Goal: Task Accomplishment & Management: Manage account settings

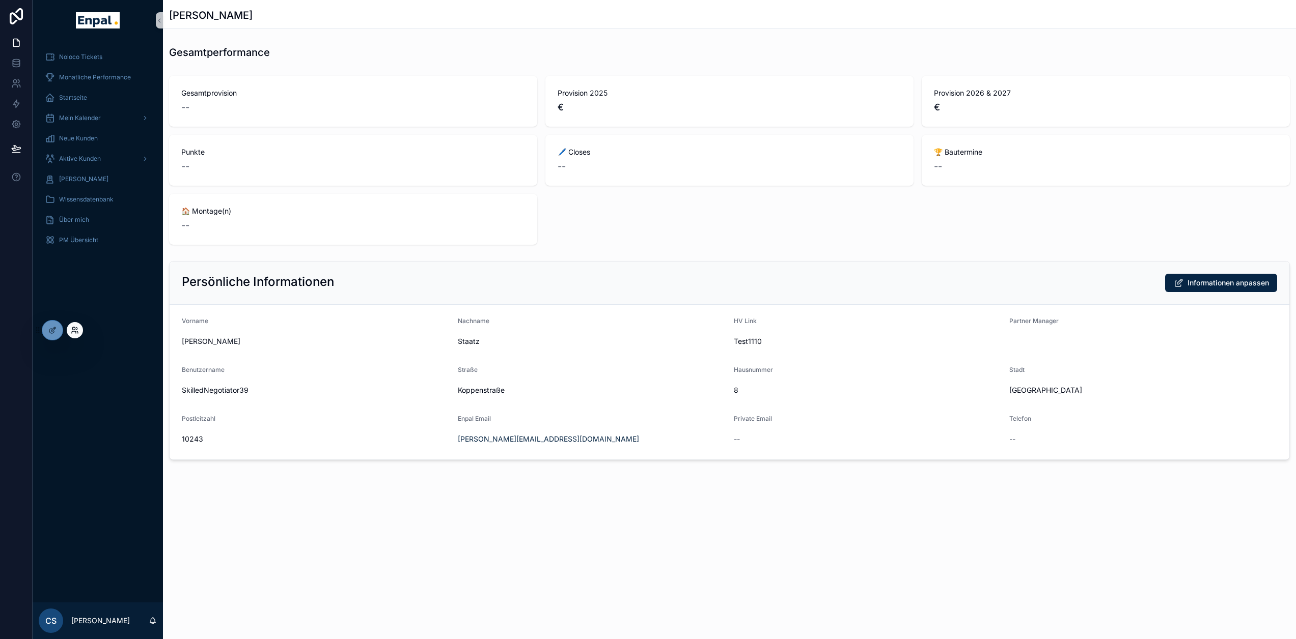
click at [71, 331] on icon at bounding box center [75, 330] width 8 height 8
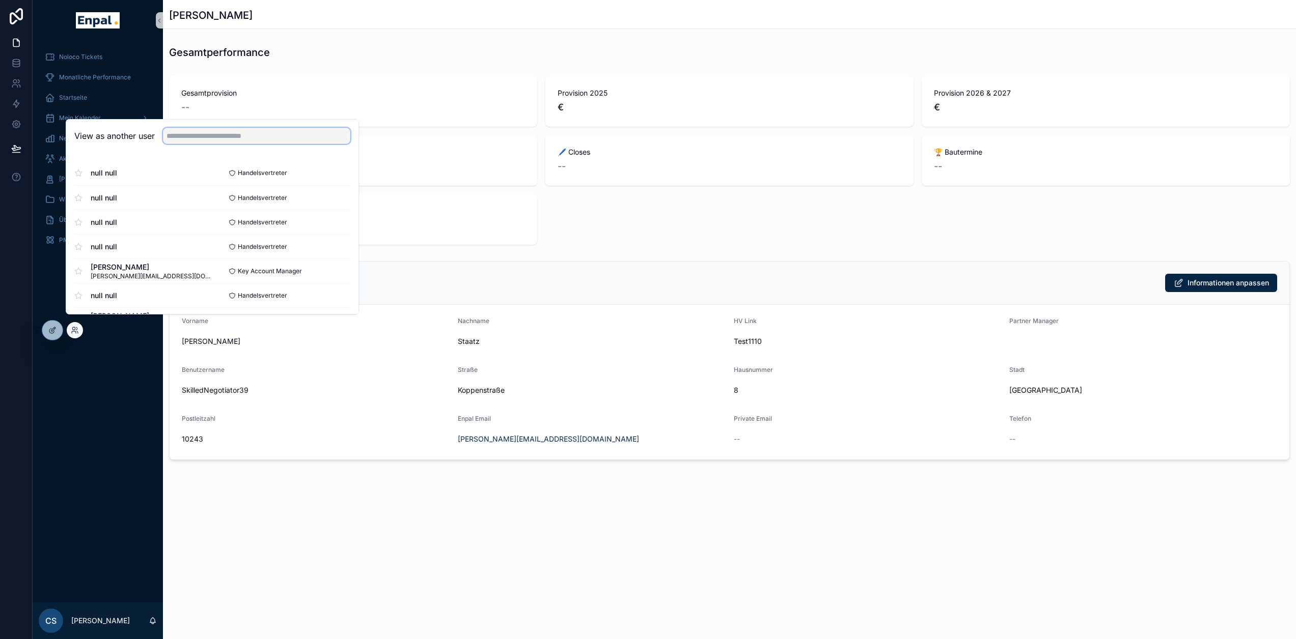
click at [193, 144] on input "text" at bounding box center [256, 136] width 187 height 16
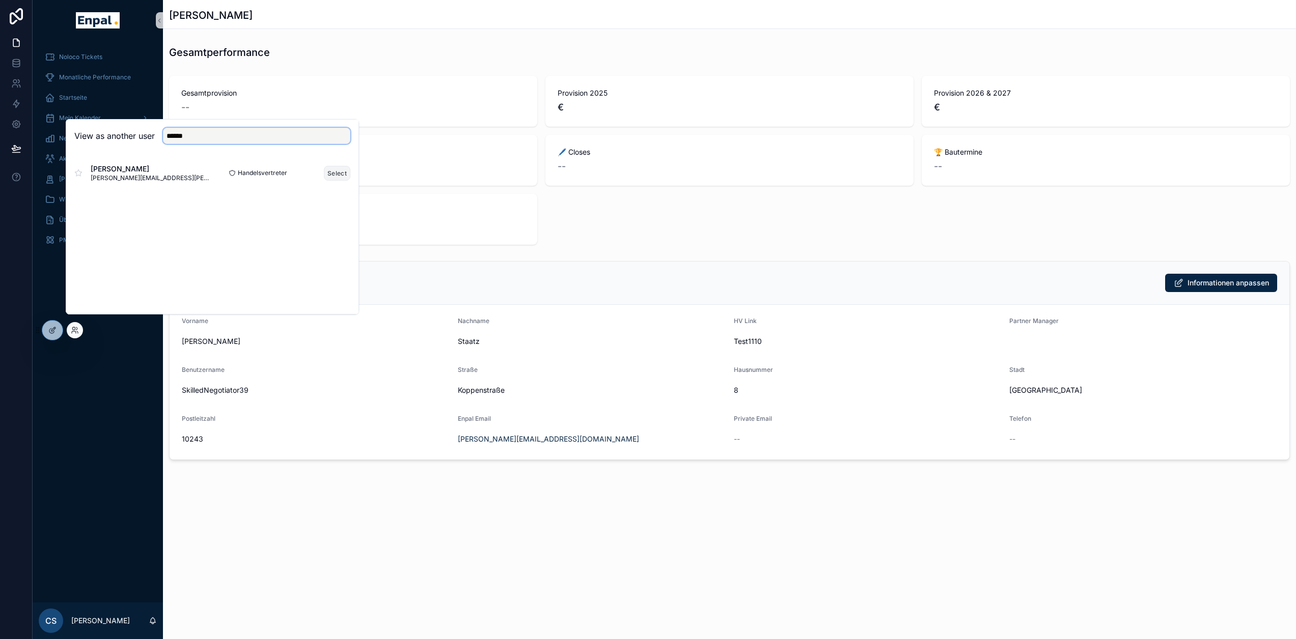
type input "******"
click at [340, 181] on button "Select" at bounding box center [337, 173] width 26 height 15
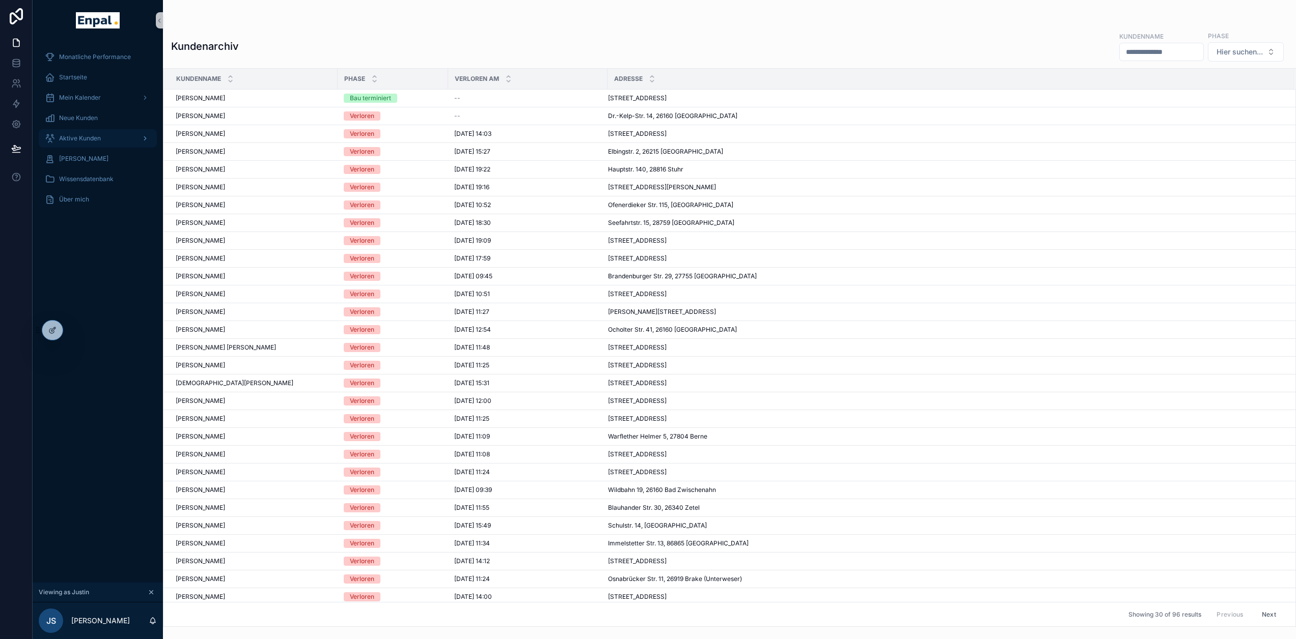
click at [75, 137] on span "Aktive Kunden" at bounding box center [80, 138] width 42 height 8
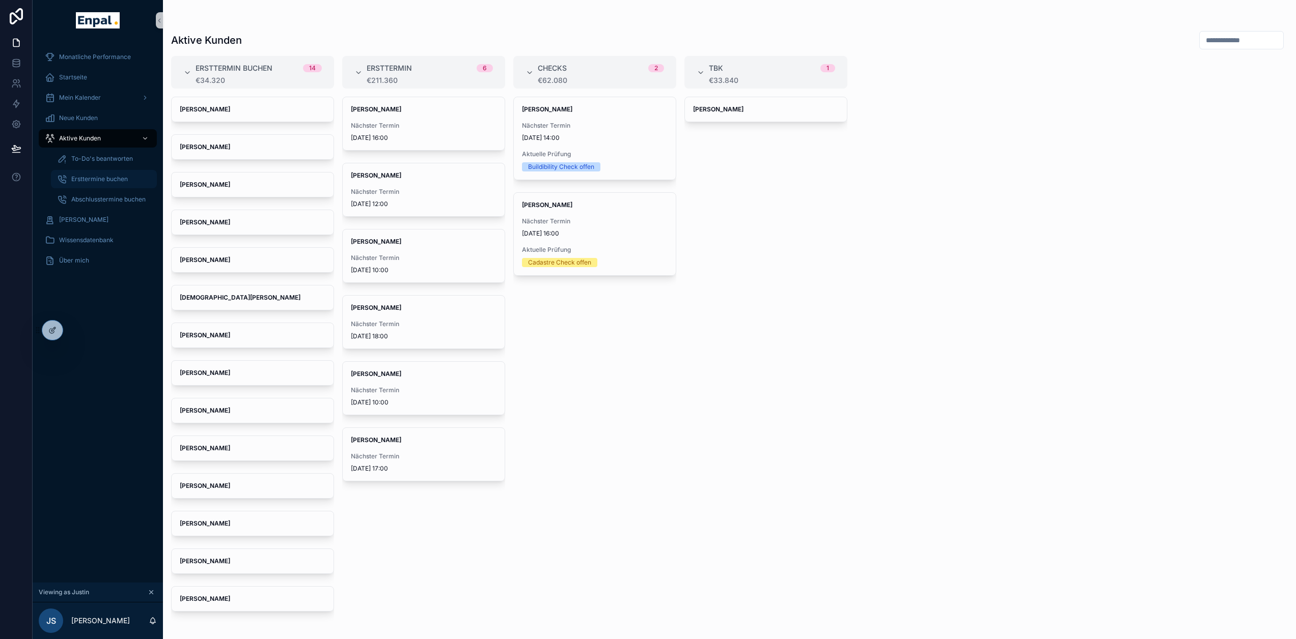
click at [86, 173] on div "Ersttermine buchen" at bounding box center [104, 179] width 94 height 16
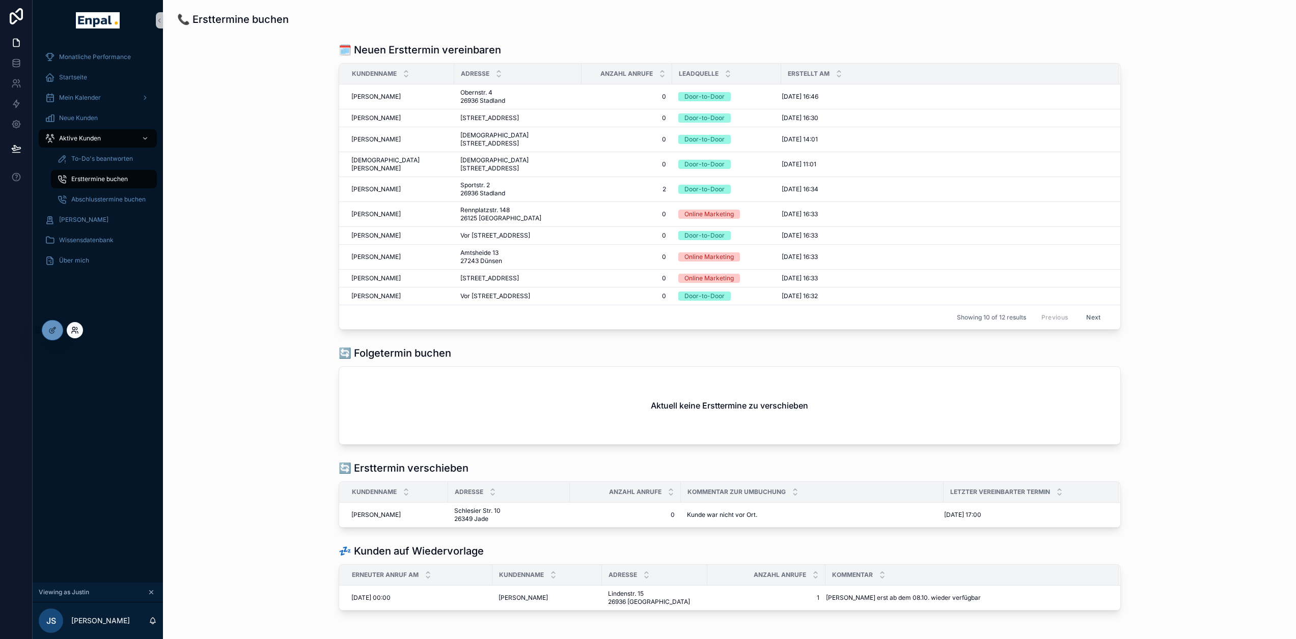
click at [74, 329] on icon at bounding box center [75, 330] width 8 height 8
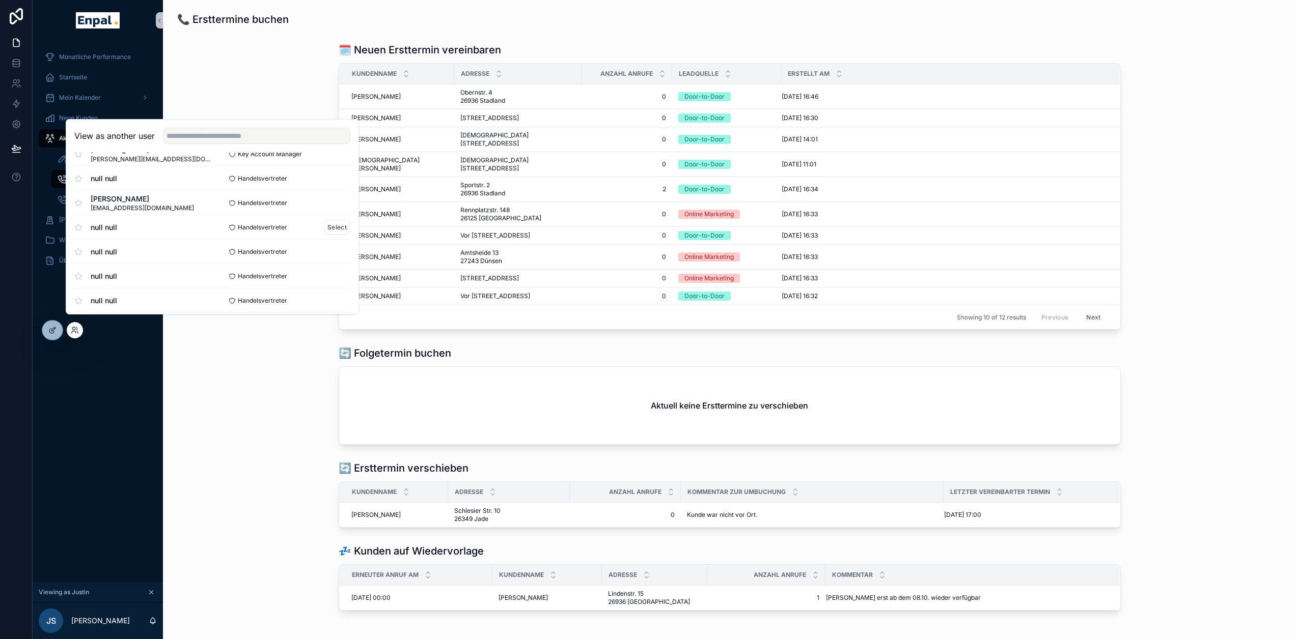
scroll to position [102, 0]
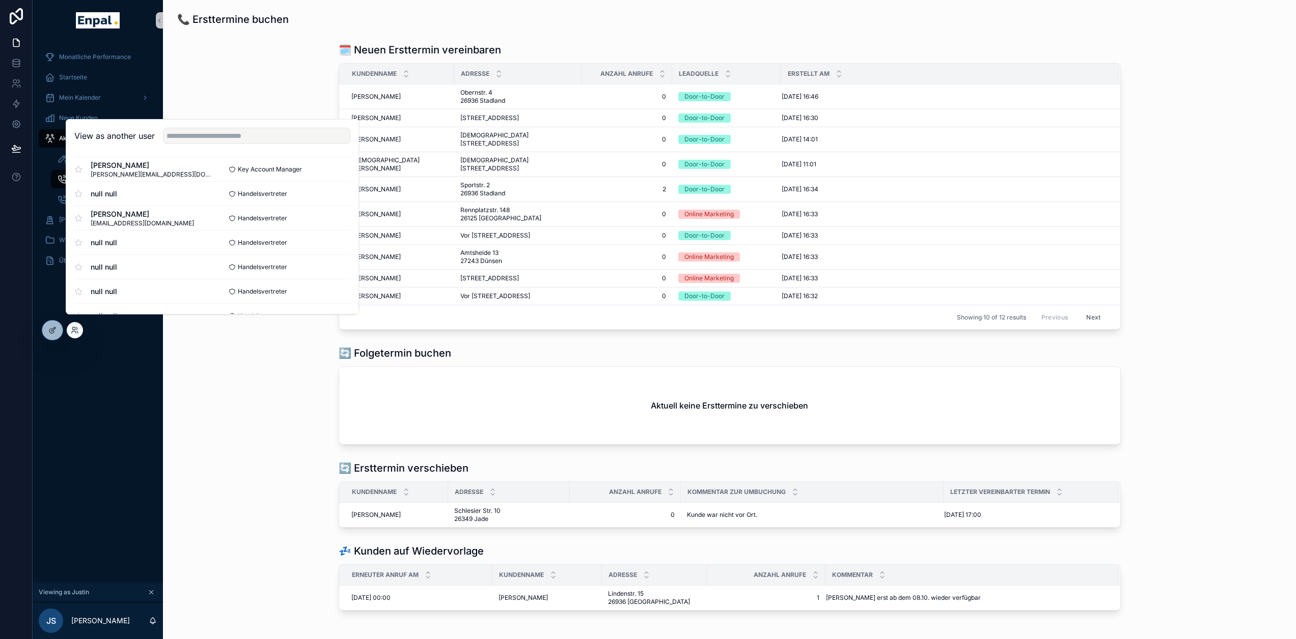
click at [116, 429] on div "Monatliche Performance Startseite Mein Kalender Neue Kunden Aktive Kunden To-Do…" at bounding box center [98, 312] width 130 height 542
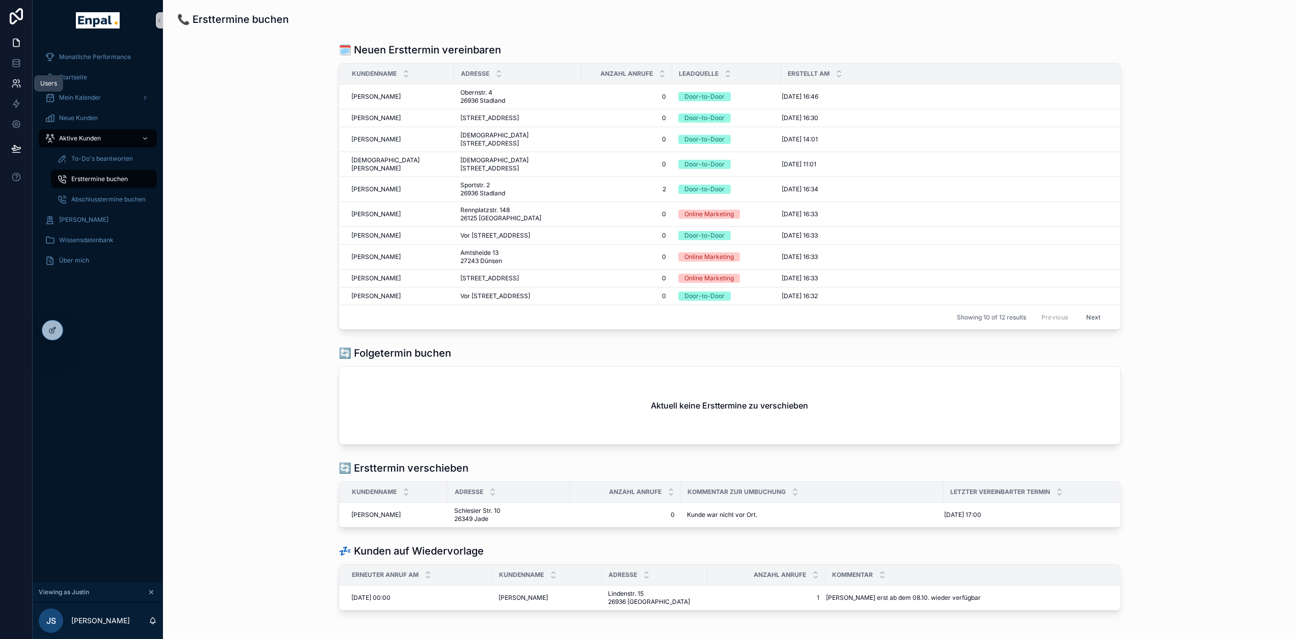
drag, startPoint x: 15, startPoint y: 79, endPoint x: 25, endPoint y: 81, distance: 9.9
click at [15, 79] on icon at bounding box center [16, 83] width 10 height 10
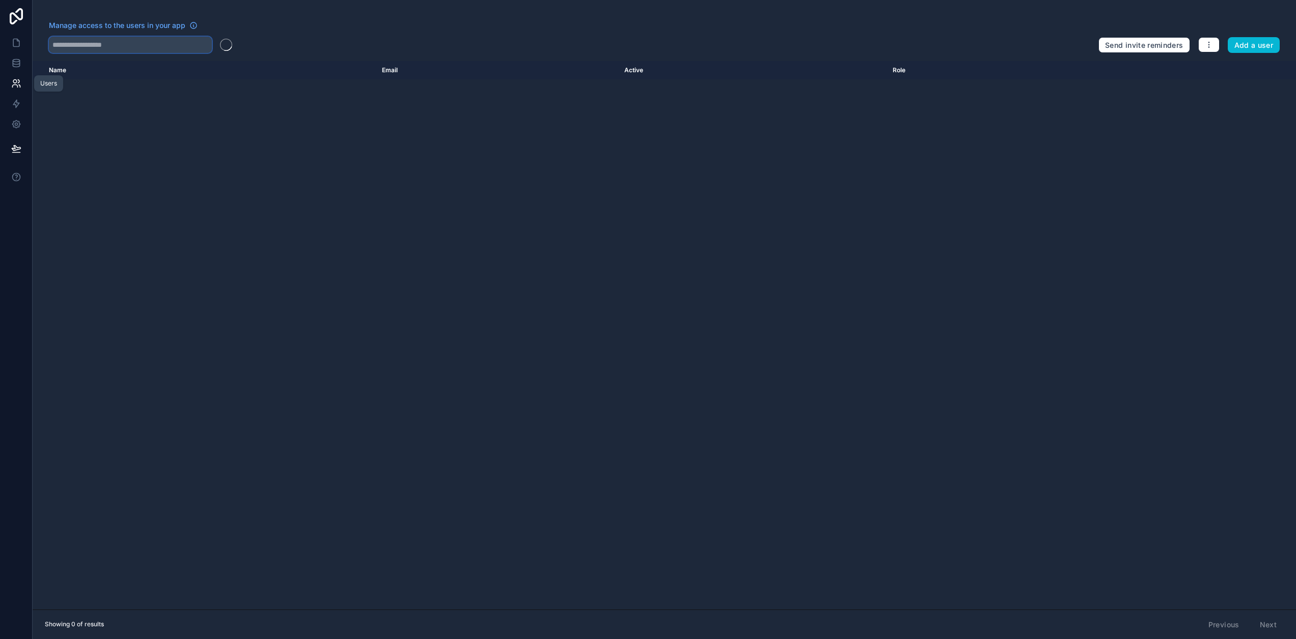
click at [130, 49] on input "text" at bounding box center [130, 45] width 163 height 16
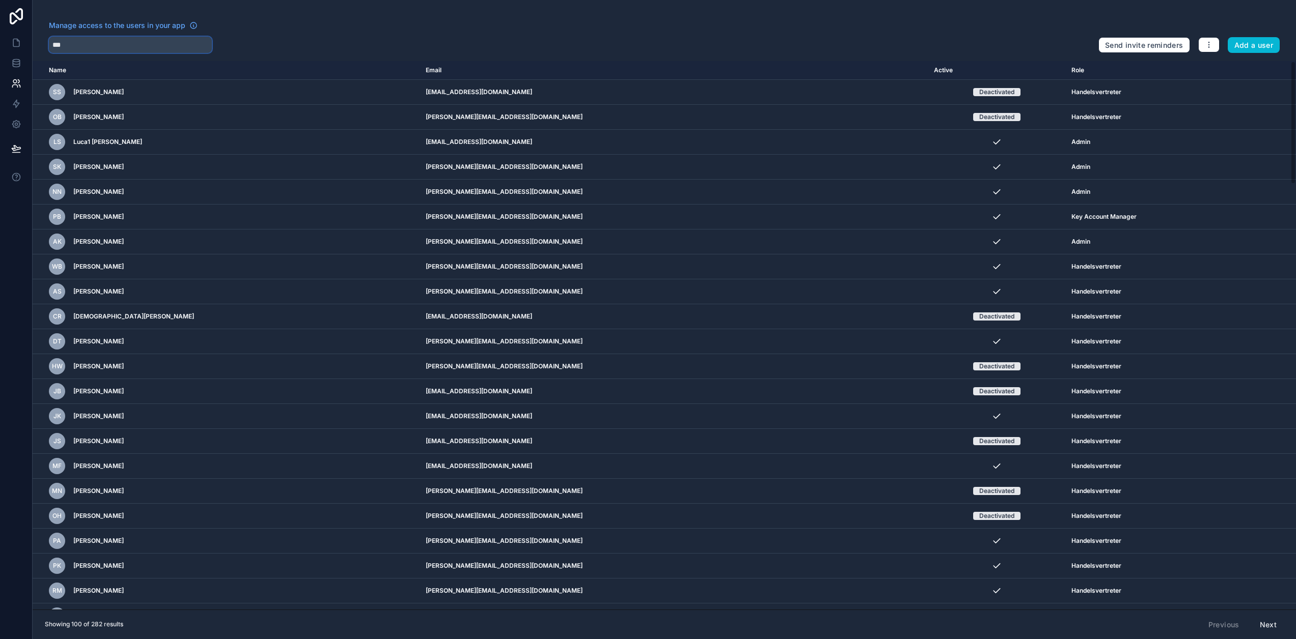
type input "****"
click at [22, 47] on link at bounding box center [16, 43] width 32 height 20
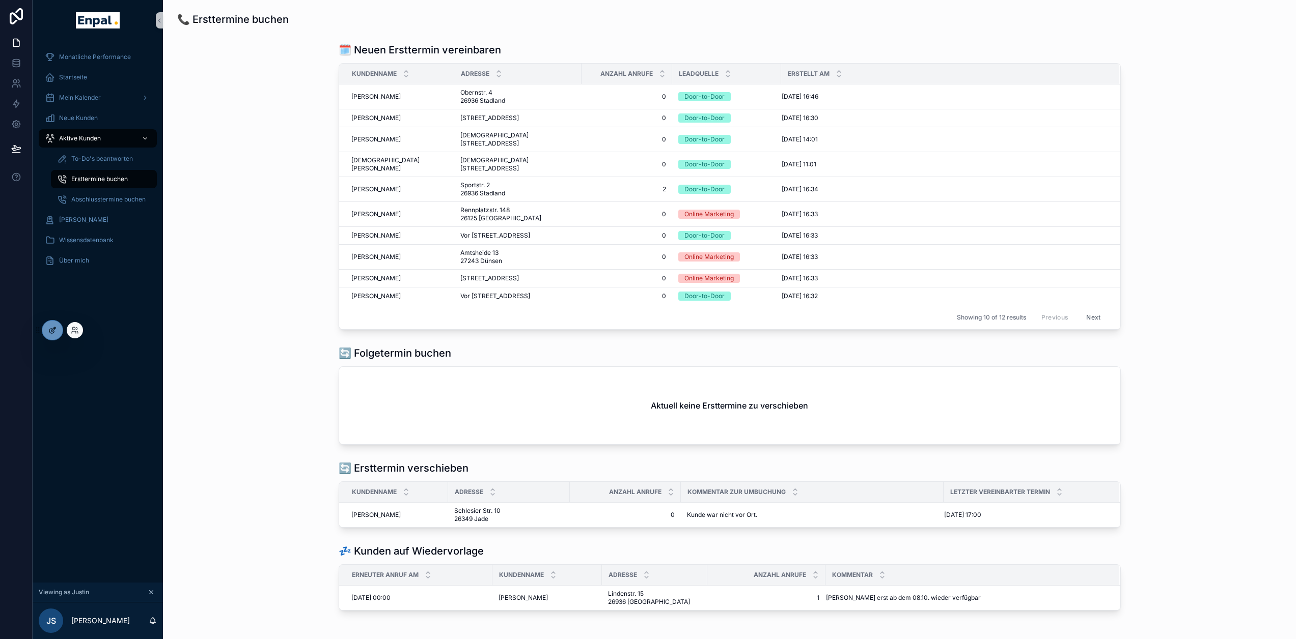
click at [54, 339] on div at bounding box center [52, 330] width 20 height 19
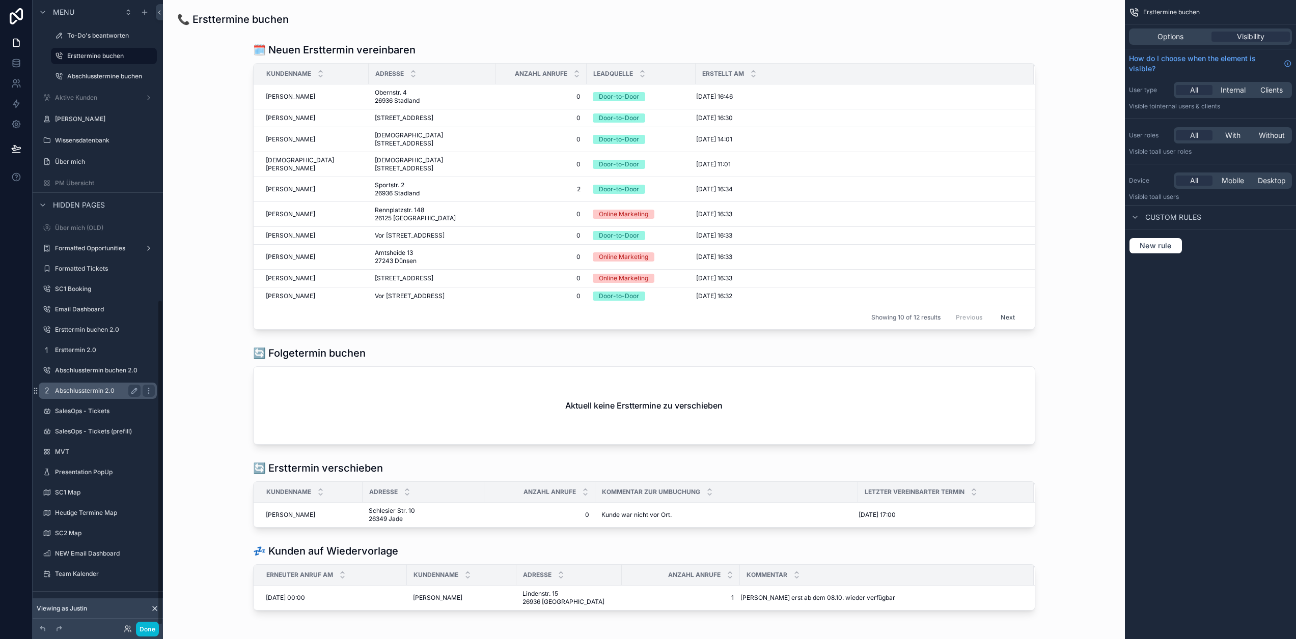
scroll to position [601, 0]
click at [145, 633] on button "Done" at bounding box center [147, 629] width 23 height 15
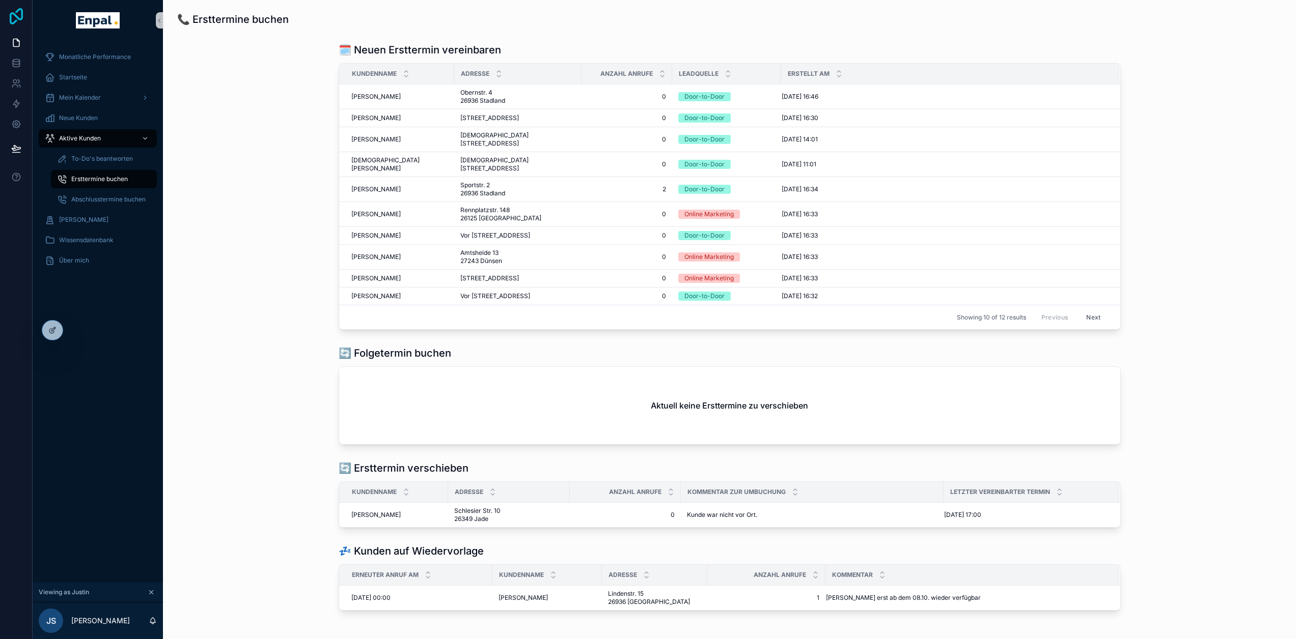
click at [19, 15] on icon at bounding box center [16, 16] width 20 height 16
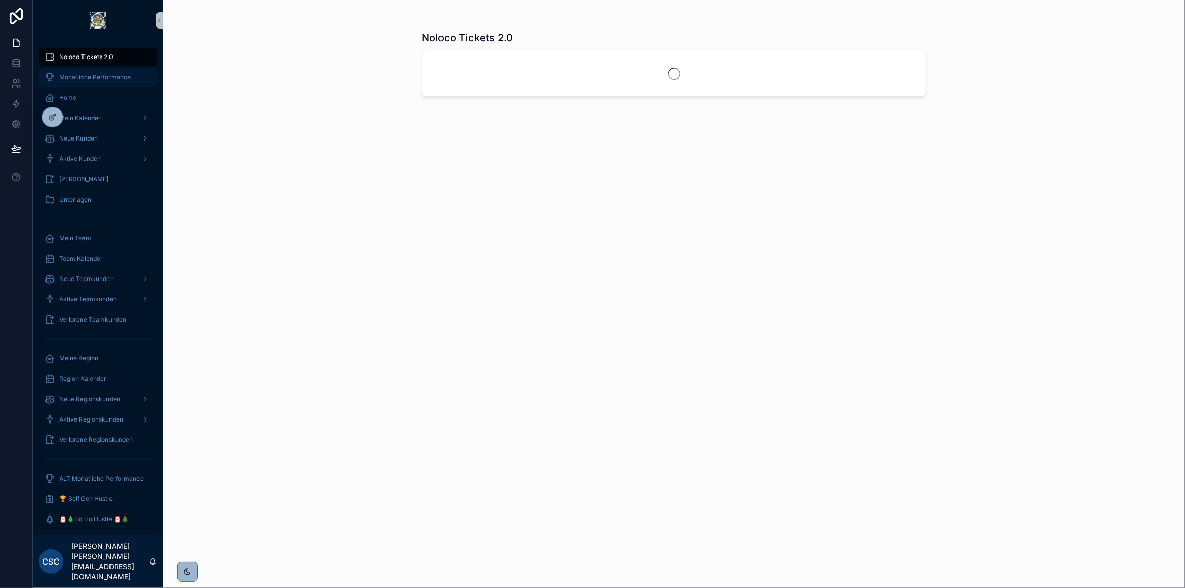
click at [96, 77] on span "Monatliche Performance" at bounding box center [95, 77] width 72 height 8
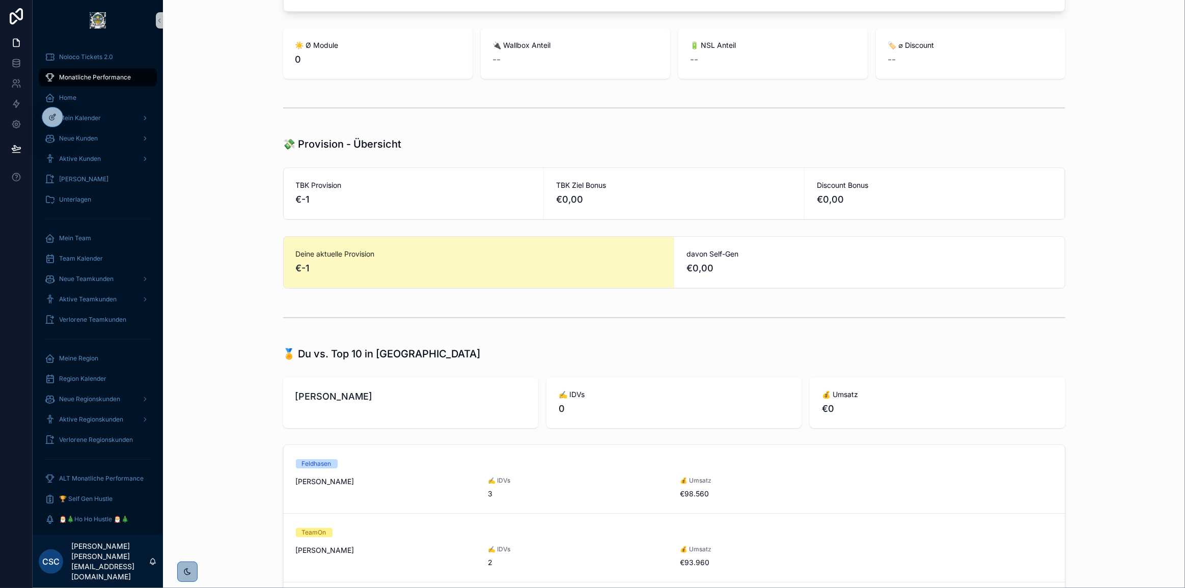
scroll to position [138, 0]
click at [51, 117] on icon at bounding box center [52, 117] width 8 height 8
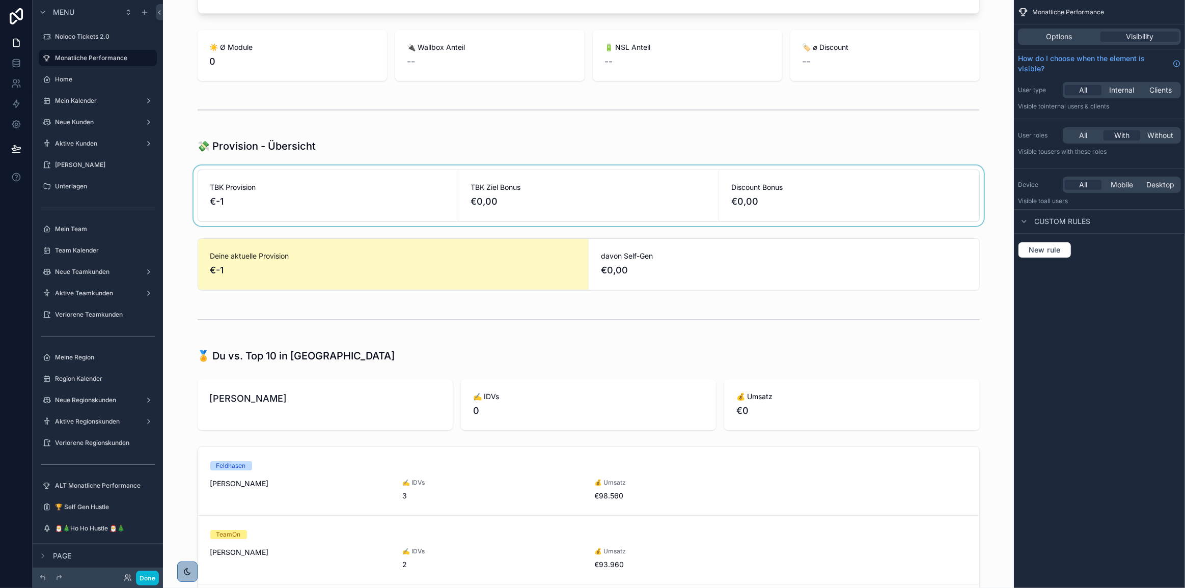
click at [494, 196] on div "scrollable content" at bounding box center [588, 195] width 834 height 61
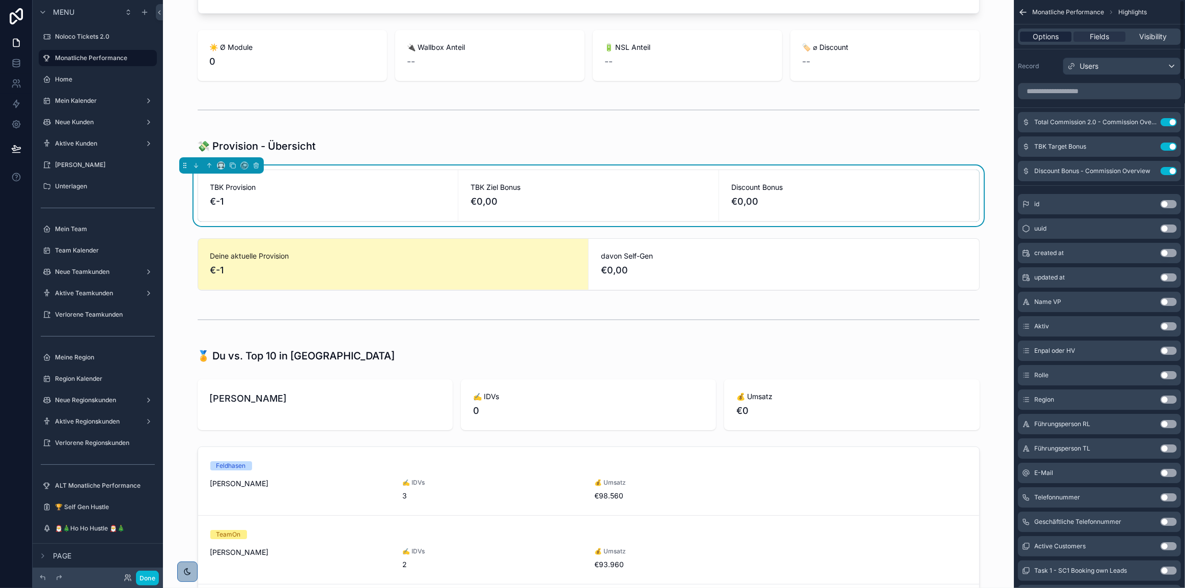
click at [1042, 40] on span "Options" at bounding box center [1046, 37] width 26 height 10
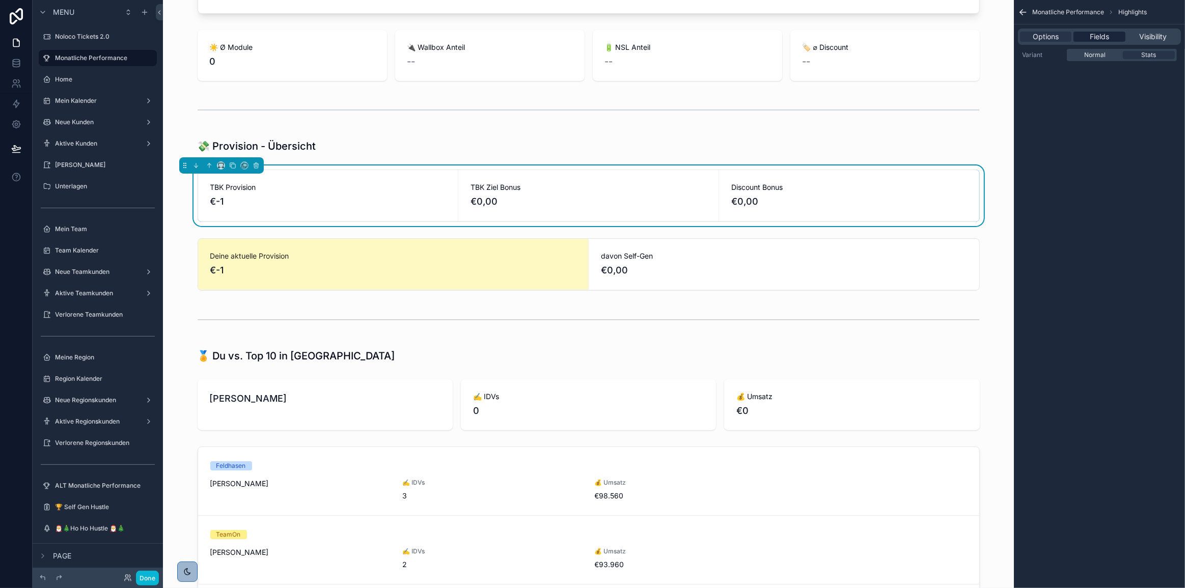
click at [1105, 40] on span "Fields" at bounding box center [1099, 37] width 19 height 10
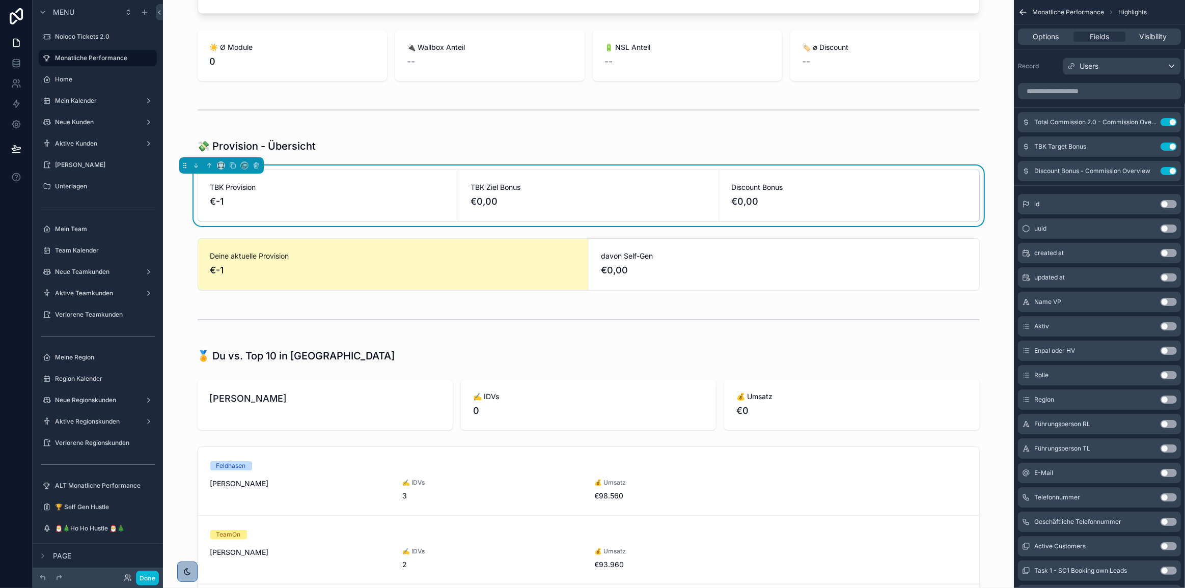
click at [1169, 300] on button "Use setting" at bounding box center [1168, 302] width 16 height 8
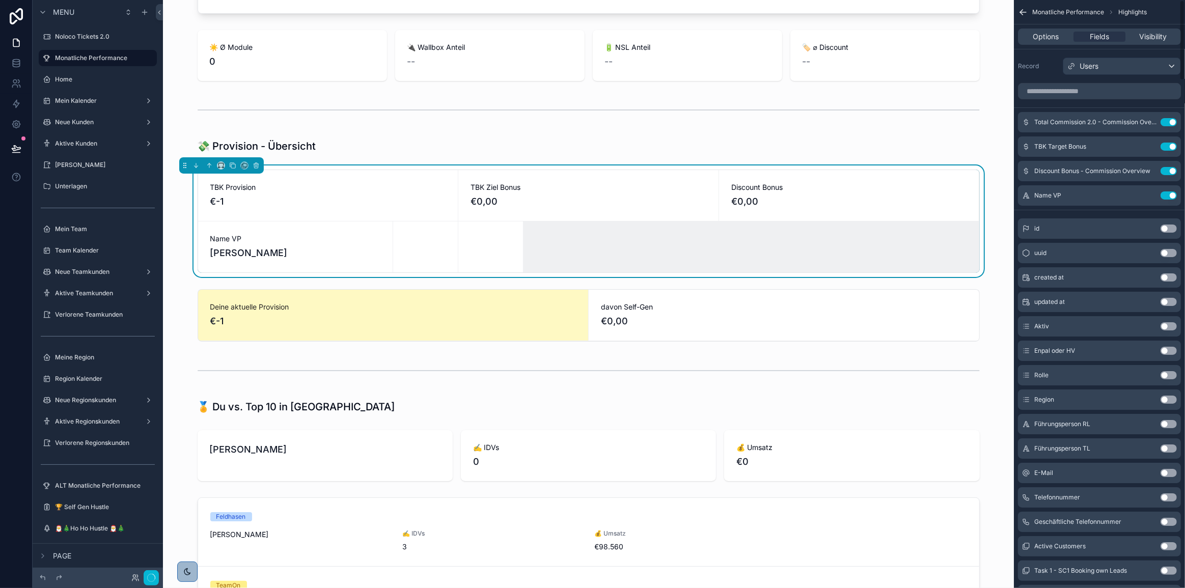
click at [1170, 352] on button "Use setting" at bounding box center [1168, 351] width 16 height 8
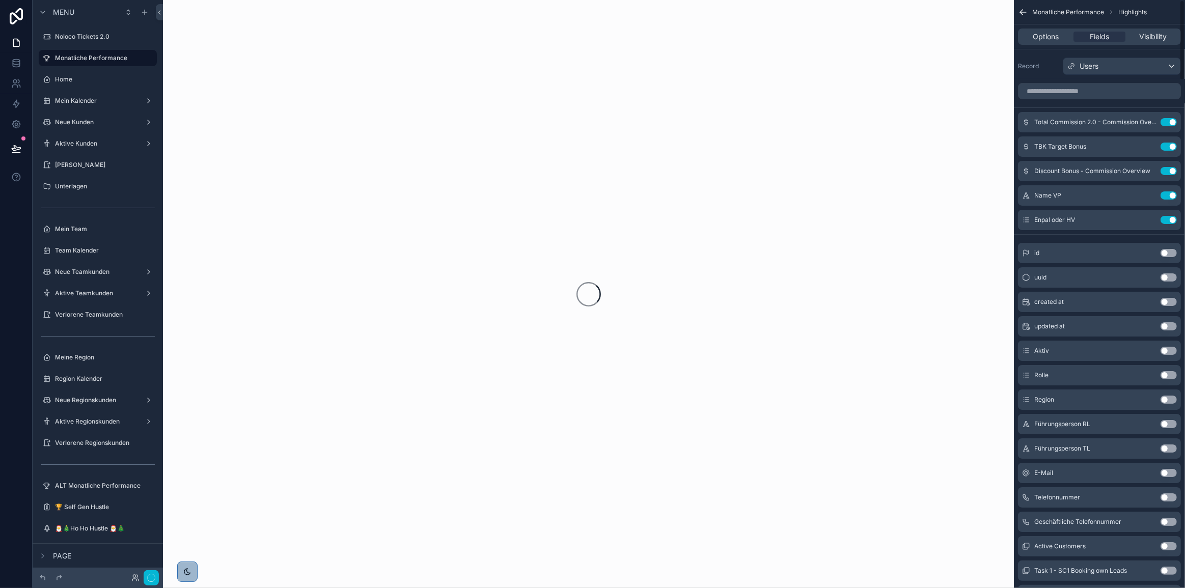
scroll to position [0, 0]
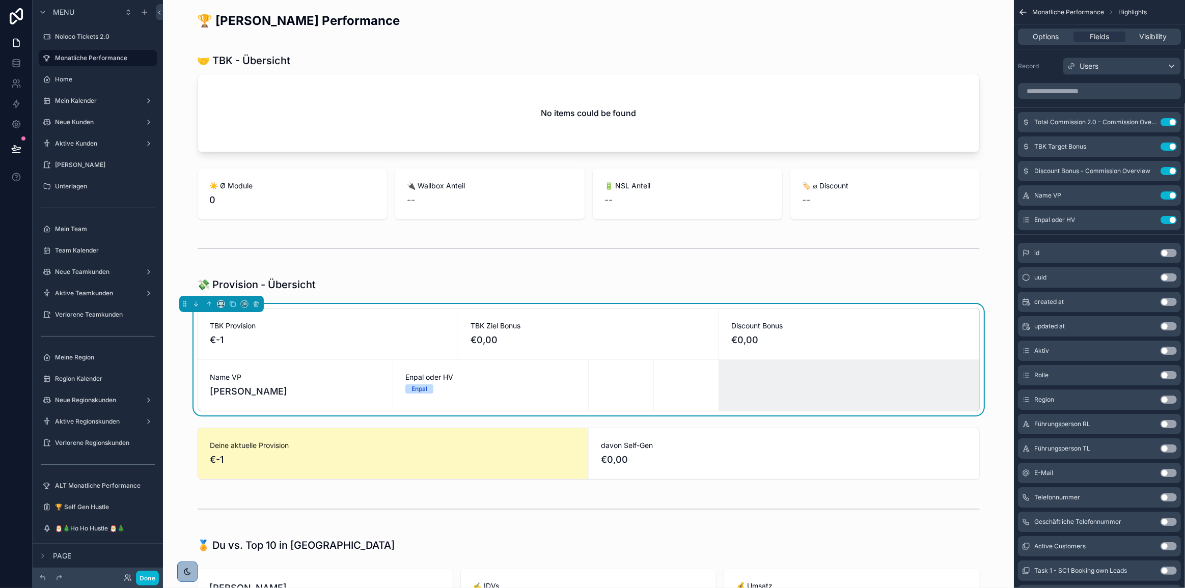
drag, startPoint x: 1171, startPoint y: 402, endPoint x: 1168, endPoint y: 407, distance: 5.7
click at [1171, 401] on button "Use setting" at bounding box center [1168, 400] width 16 height 8
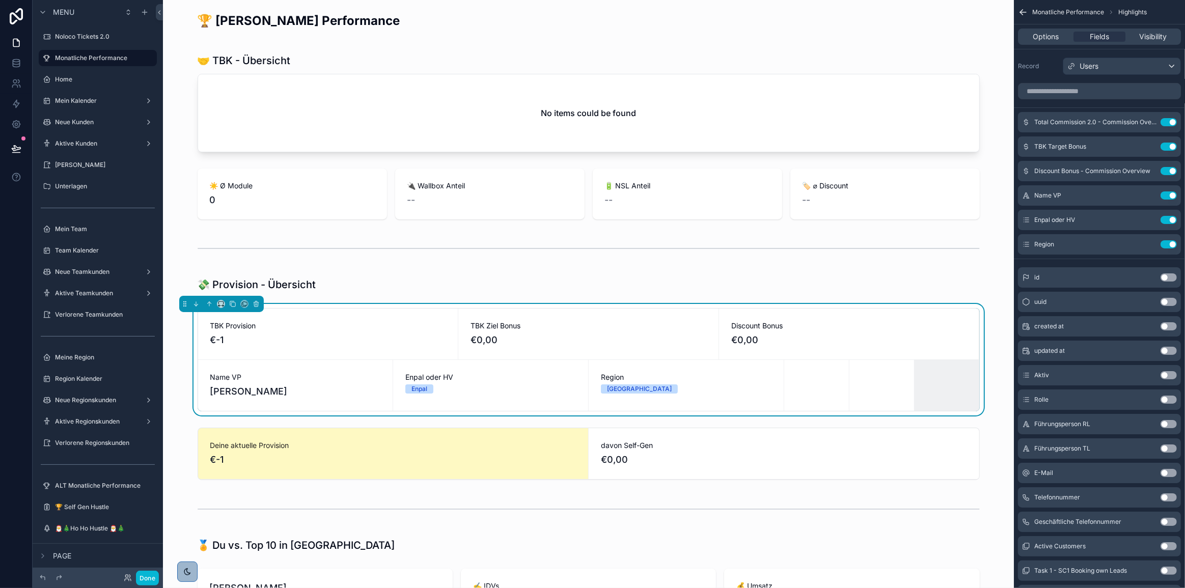
click at [1171, 421] on button "Use setting" at bounding box center [1168, 424] width 16 height 8
click at [1166, 448] on button "Use setting" at bounding box center [1168, 448] width 16 height 8
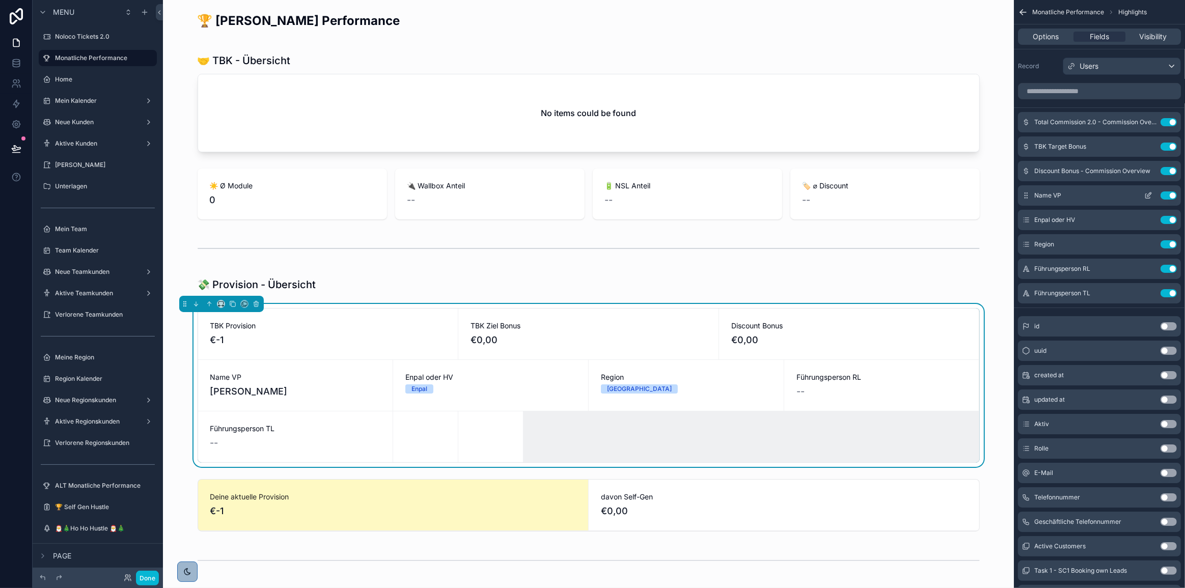
click at [1168, 192] on button "Use setting" at bounding box center [1168, 195] width 16 height 8
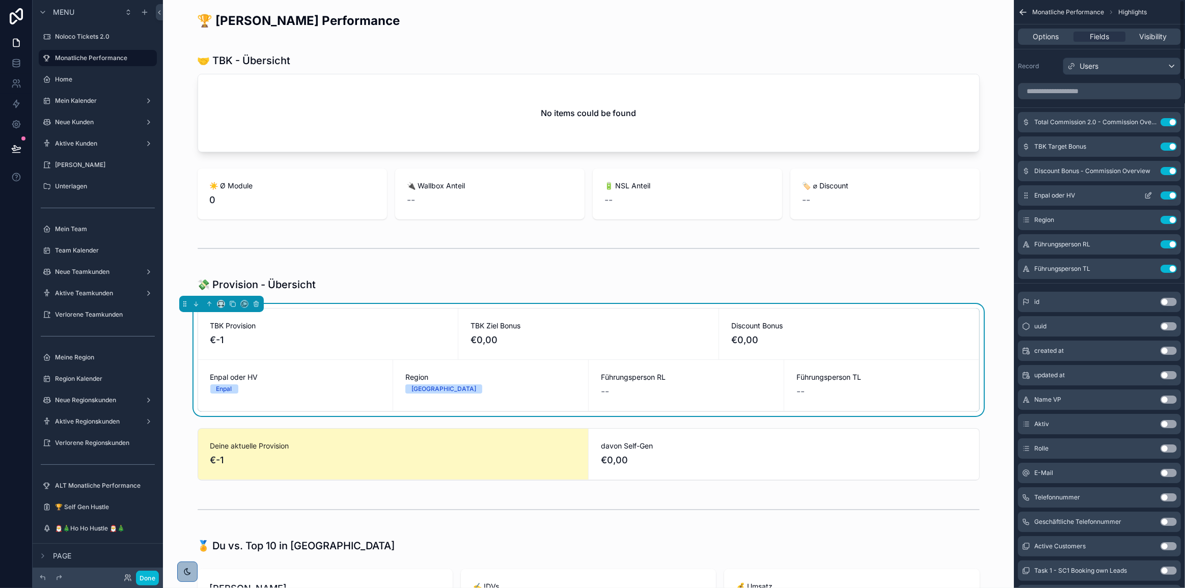
click at [1168, 193] on button "Use setting" at bounding box center [1168, 195] width 16 height 8
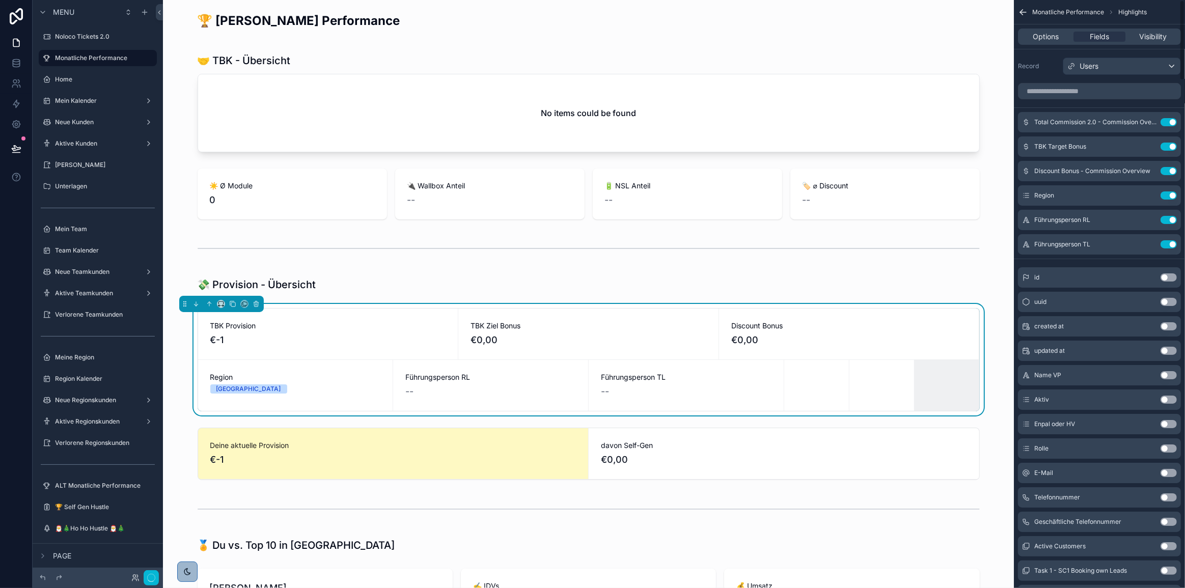
click at [1168, 193] on button "Use setting" at bounding box center [1168, 195] width 16 height 8
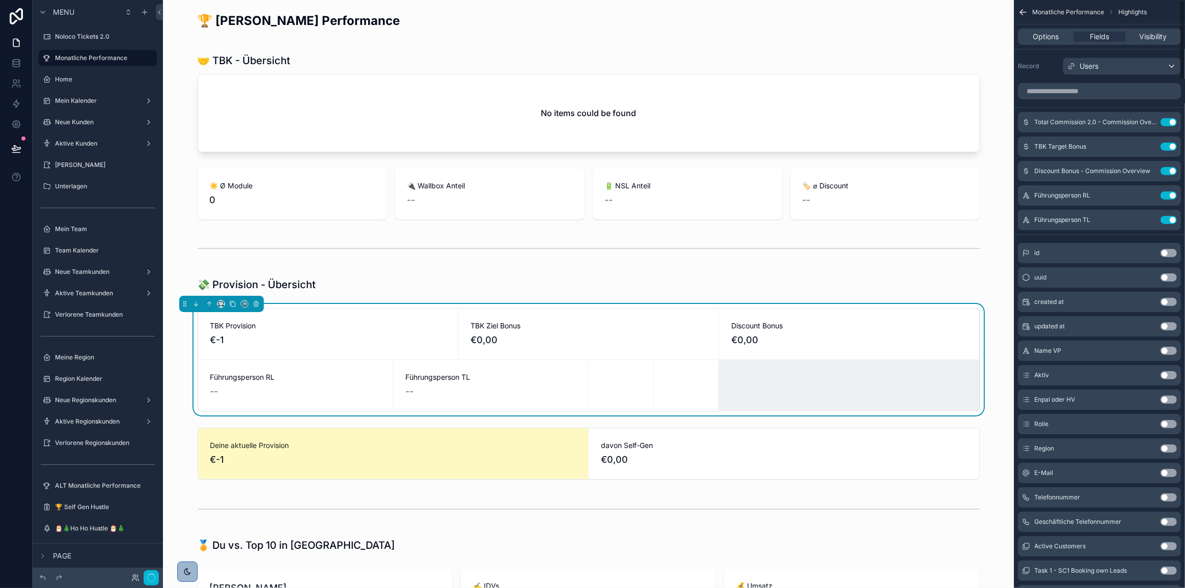
click at [1168, 193] on button "Use setting" at bounding box center [1168, 195] width 16 height 8
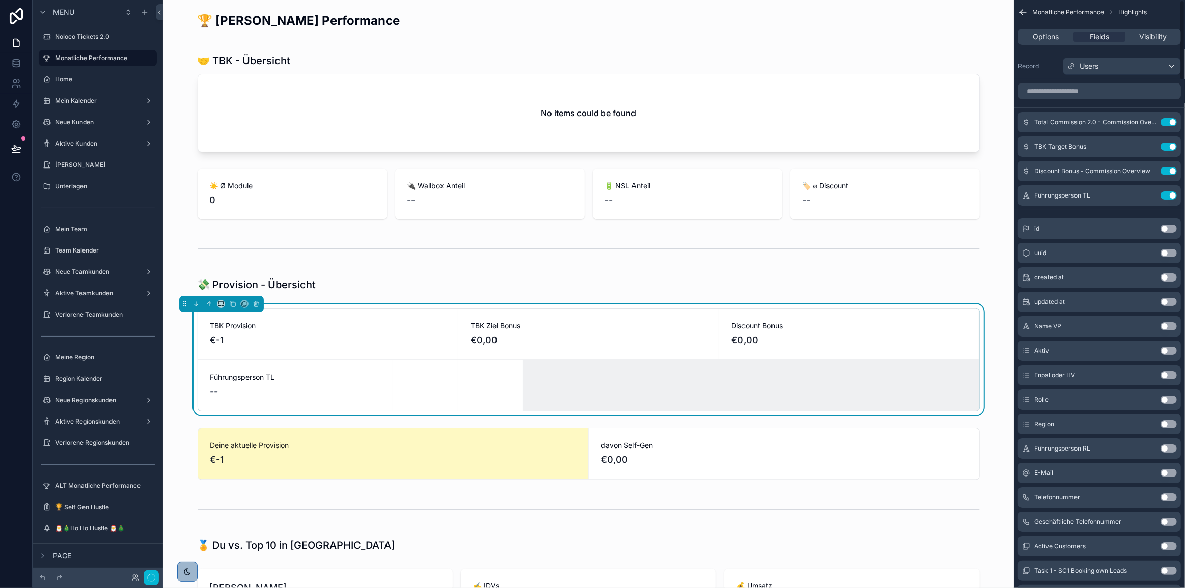
click at [1168, 193] on button "Use setting" at bounding box center [1168, 195] width 16 height 8
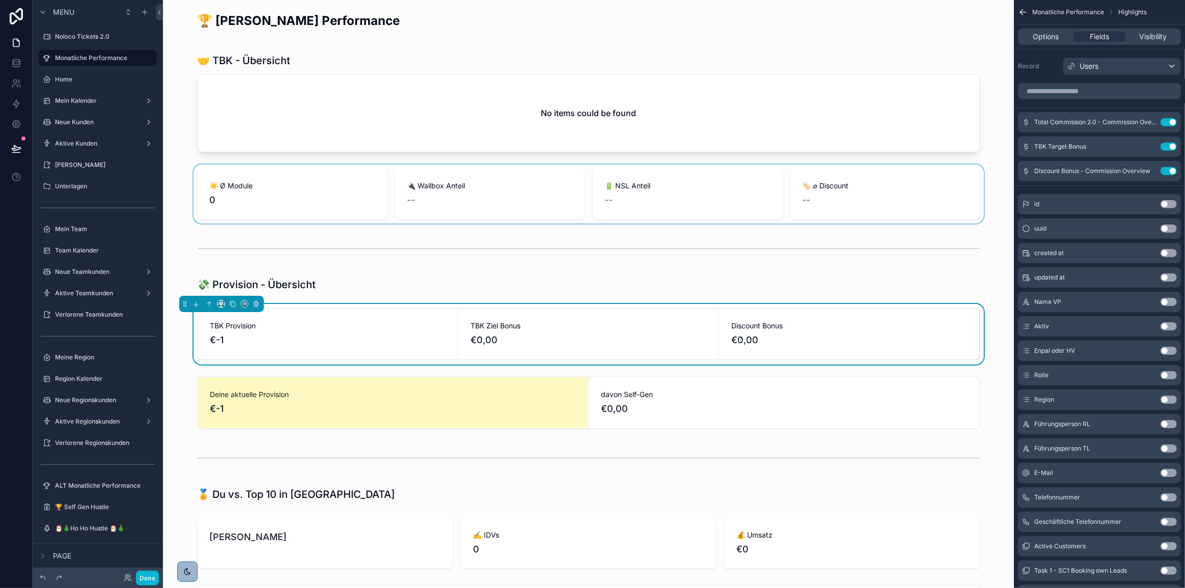
click at [779, 186] on div "scrollable content" at bounding box center [588, 193] width 834 height 59
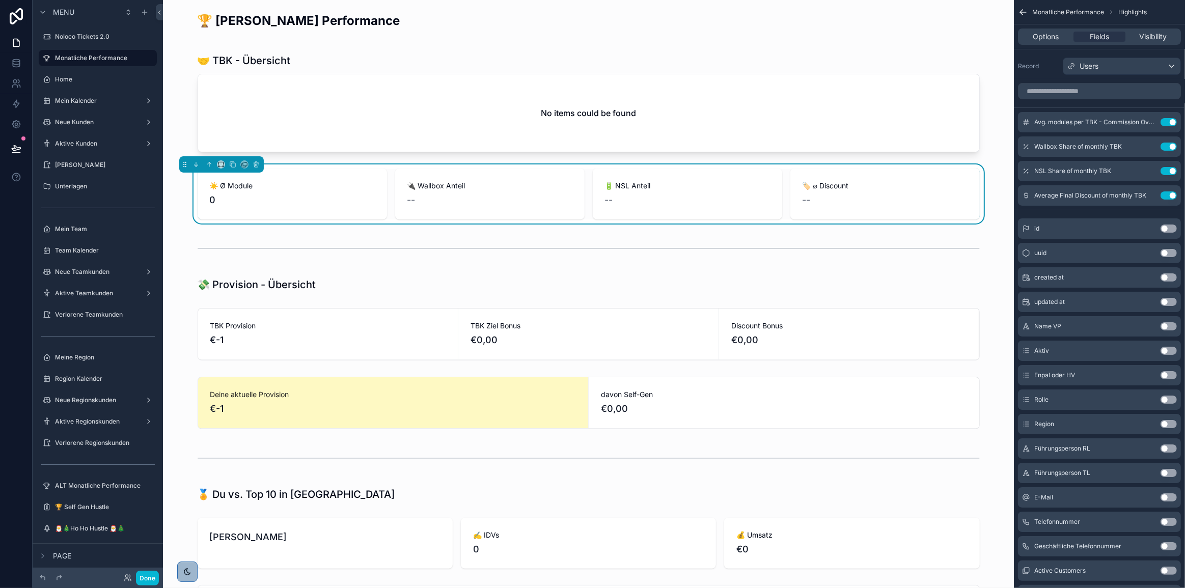
click at [1166, 326] on button "Use setting" at bounding box center [1168, 326] width 16 height 8
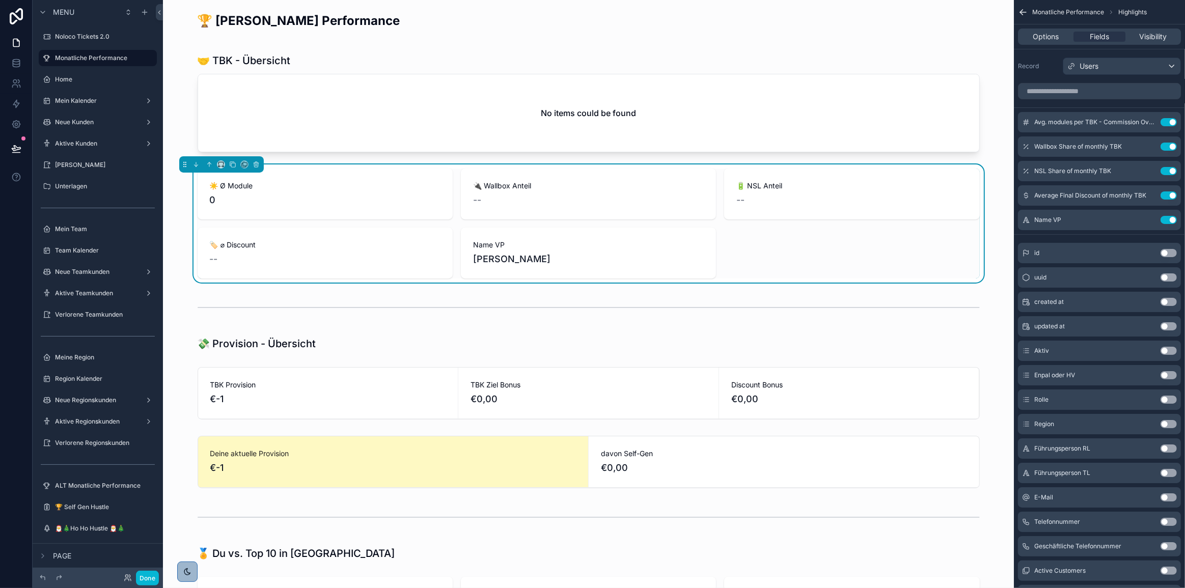
click at [1167, 218] on button "Use setting" at bounding box center [1168, 220] width 16 height 8
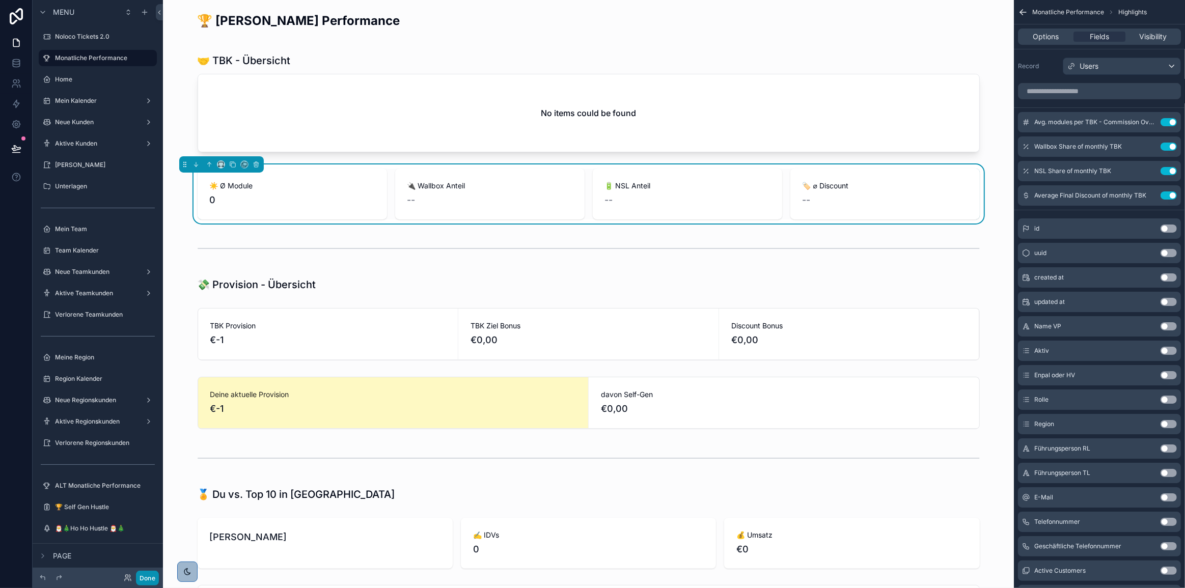
click at [149, 577] on button "Done" at bounding box center [147, 578] width 23 height 15
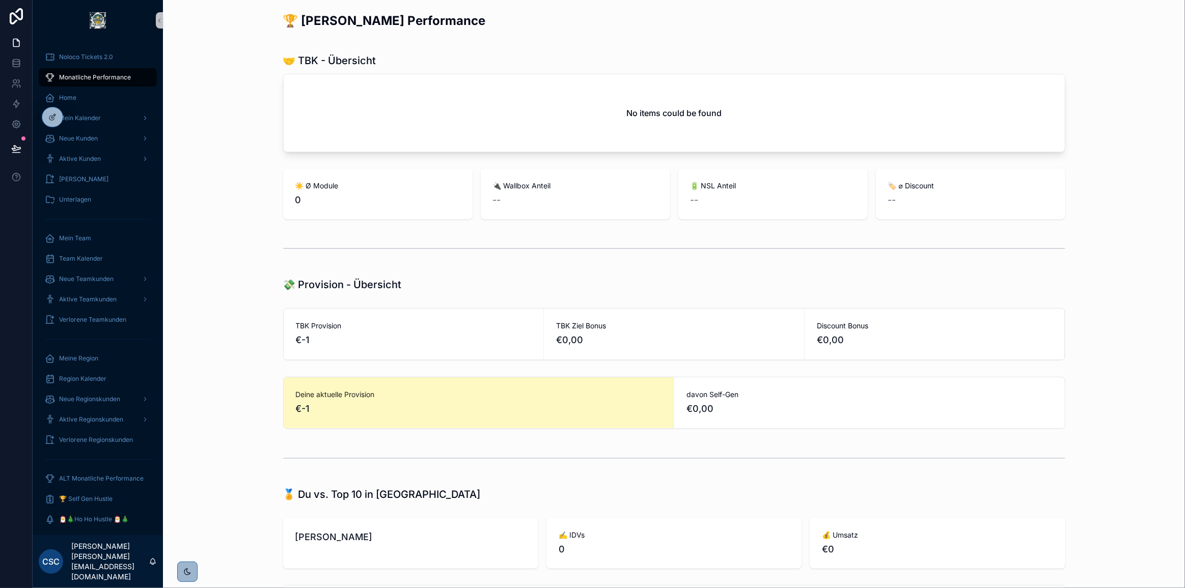
click at [242, 246] on div "scrollable content" at bounding box center [674, 249] width 1006 height 34
click at [20, 14] on icon at bounding box center [16, 16] width 20 height 16
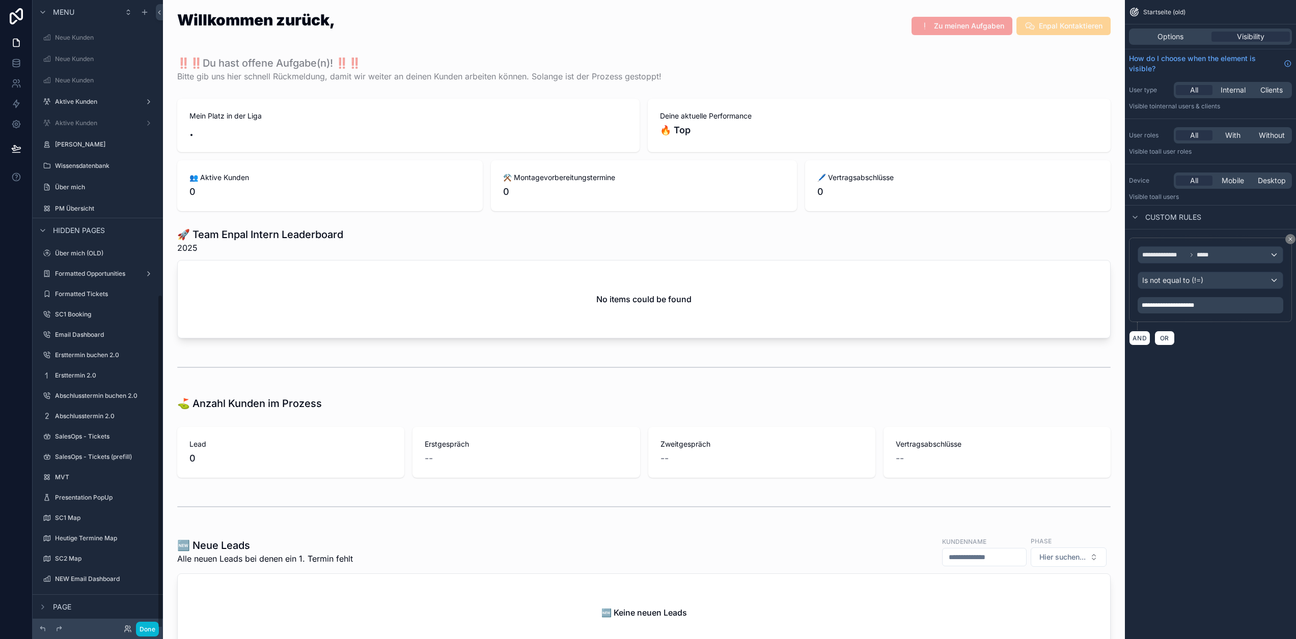
scroll to position [560, 0]
click at [100, 267] on label "Formatted Opportunities" at bounding box center [95, 269] width 81 height 8
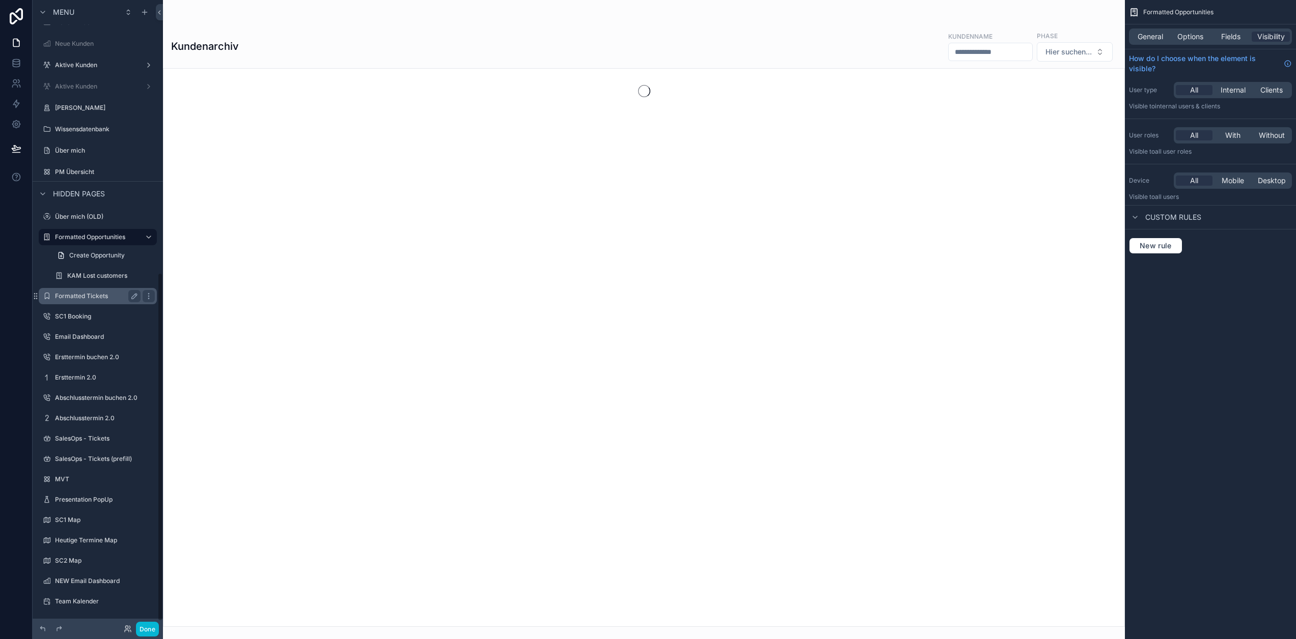
scroll to position [496, 0]
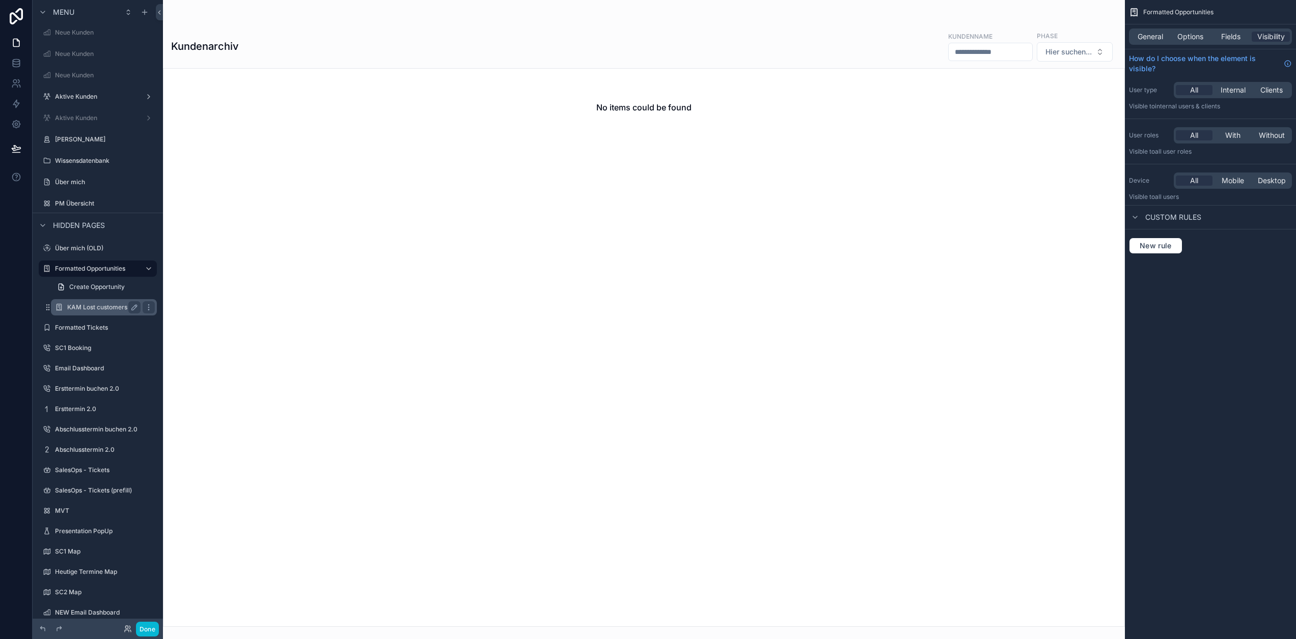
click at [93, 308] on label "KAM Lost customers" at bounding box center [101, 307] width 69 height 8
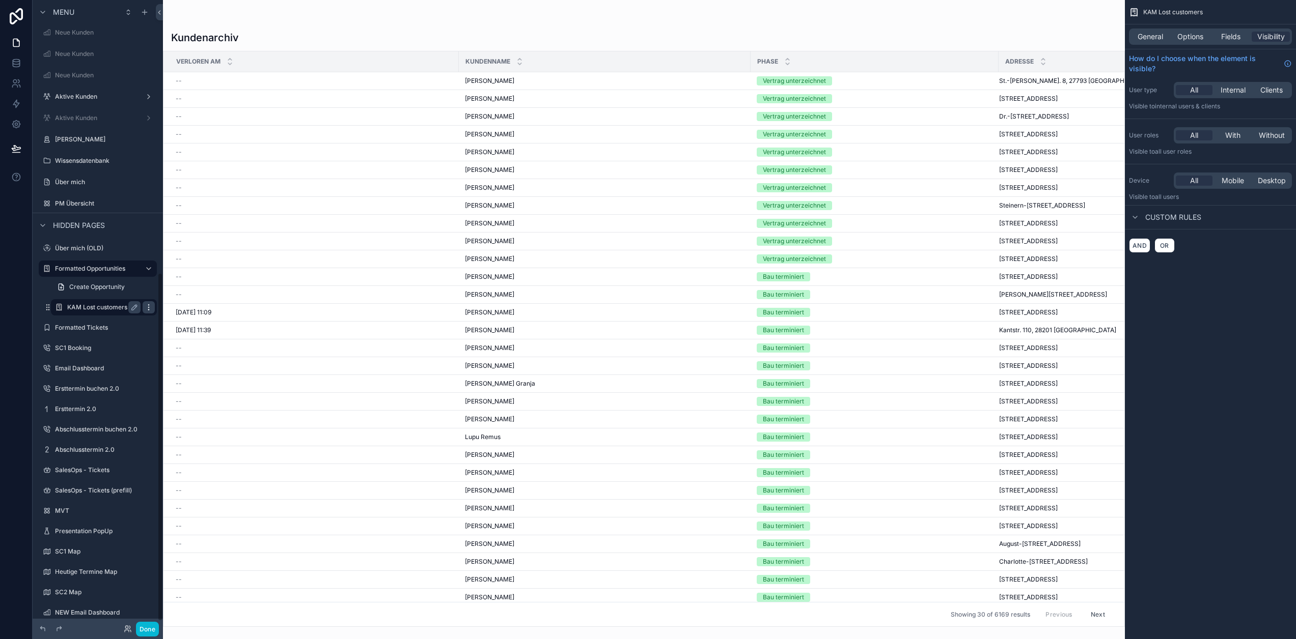
click at [145, 308] on icon "scrollable content" at bounding box center [149, 307] width 8 height 8
click at [188, 333] on span "Remove" at bounding box center [194, 333] width 27 height 10
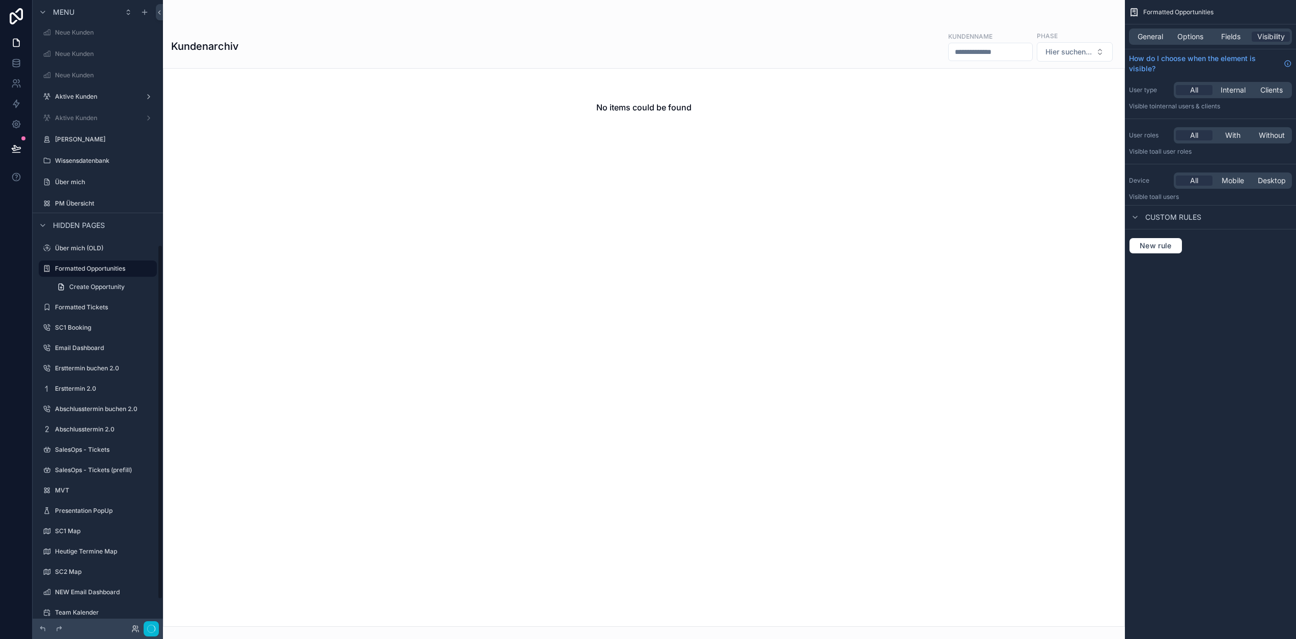
scroll to position [437, 0]
click at [149, 328] on icon "scrollable content" at bounding box center [149, 327] width 8 height 8
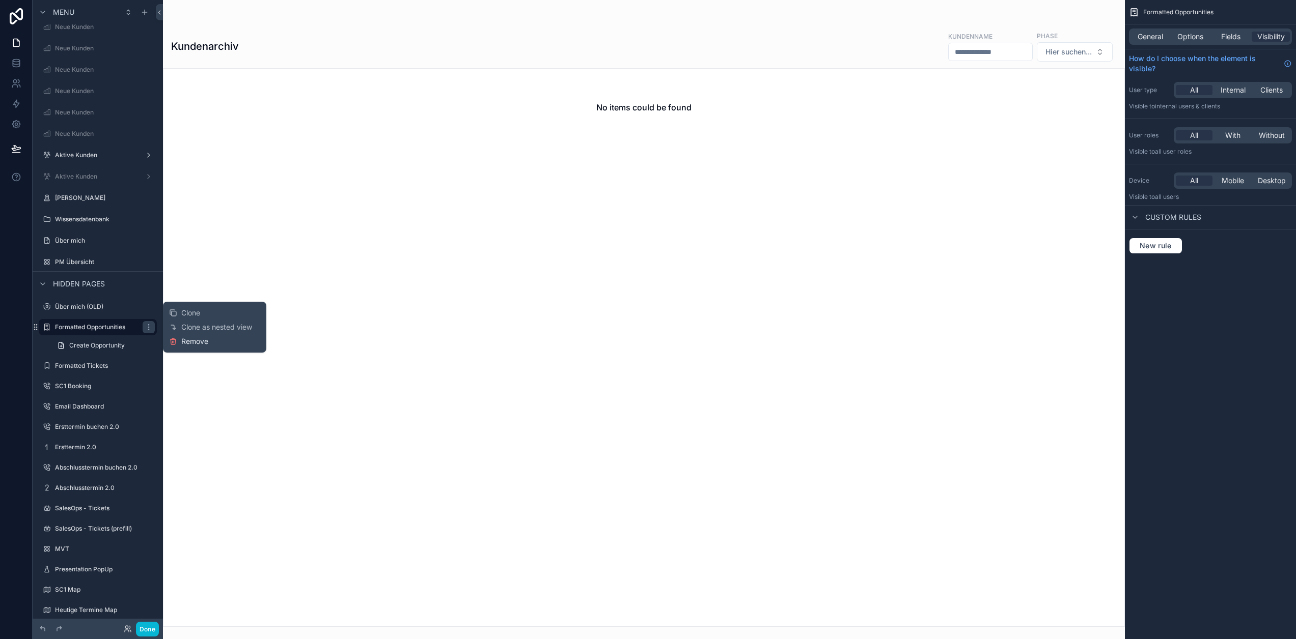
click at [205, 343] on span "Remove" at bounding box center [194, 342] width 27 height 10
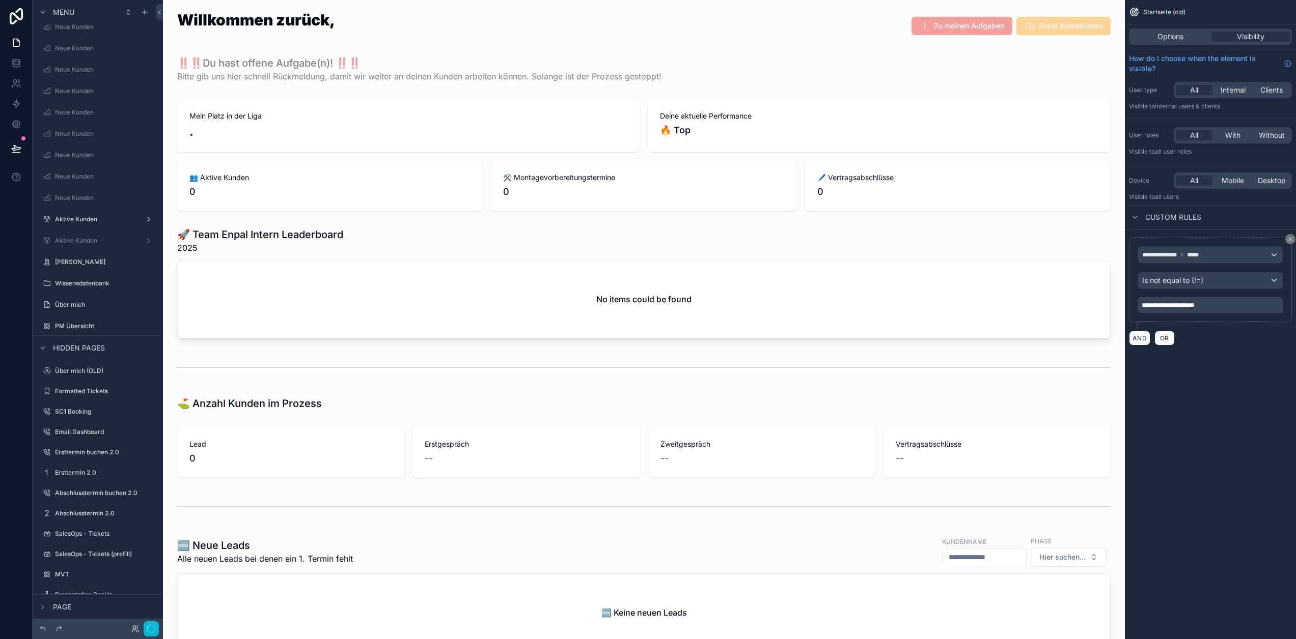
scroll to position [549, 0]
click at [152, 626] on button "Done" at bounding box center [147, 629] width 23 height 15
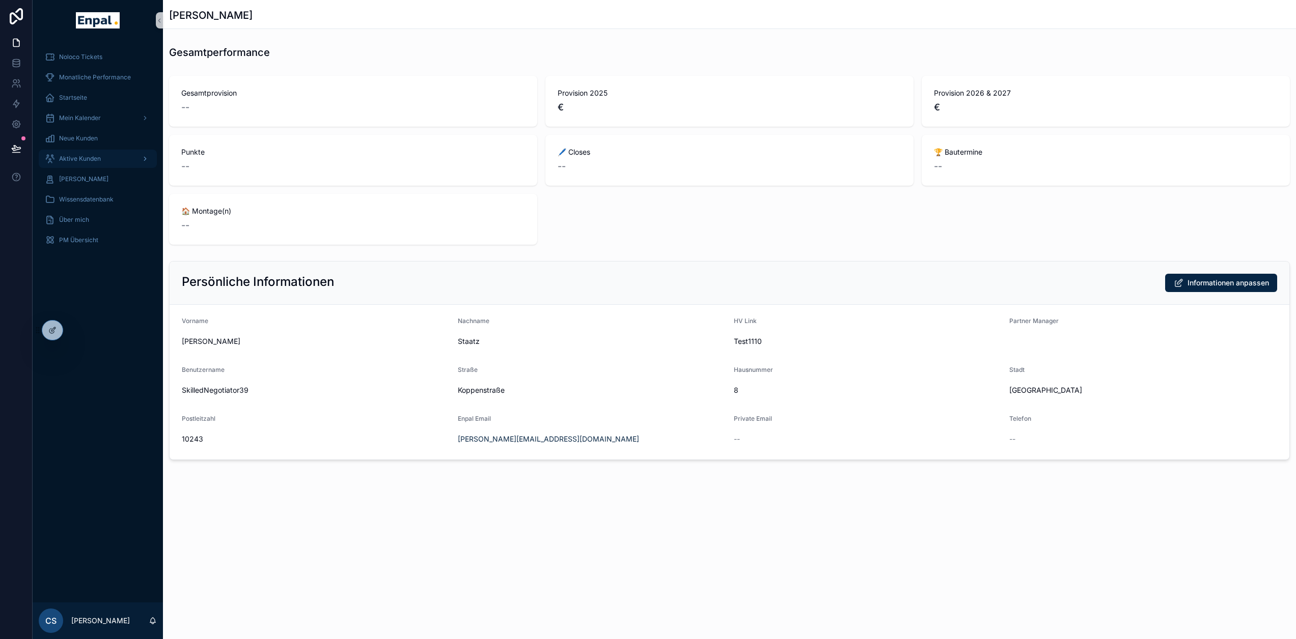
click at [86, 157] on span "Aktive Kunden" at bounding box center [80, 159] width 42 height 8
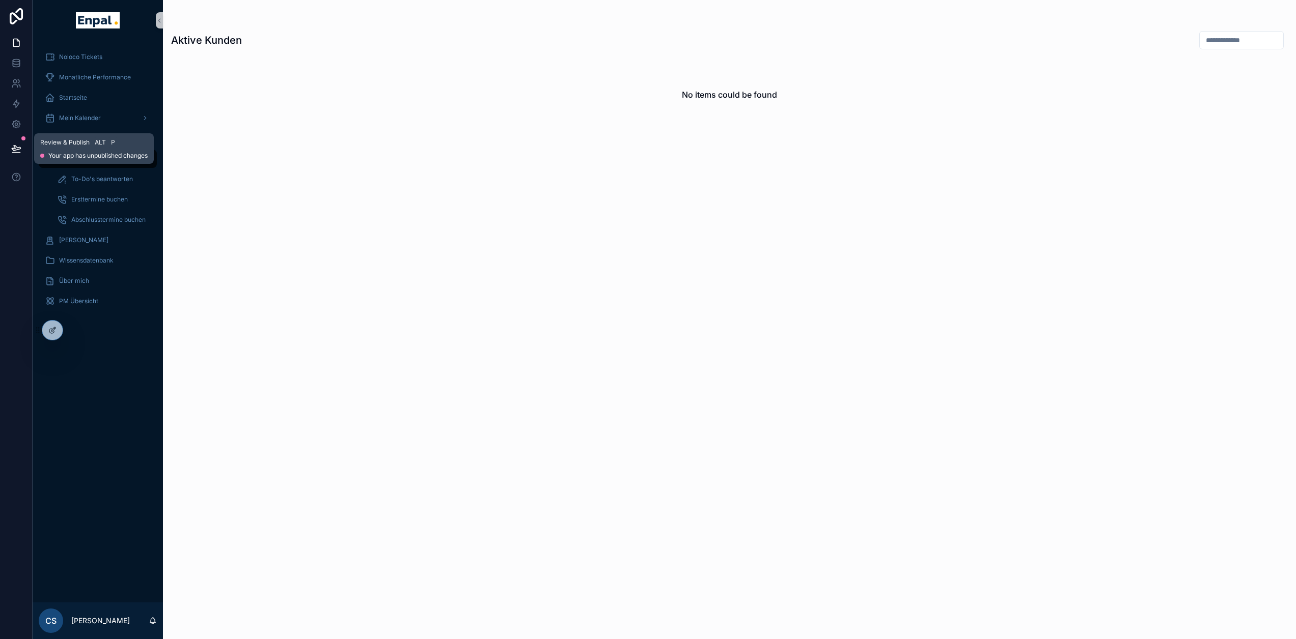
click at [19, 149] on icon at bounding box center [16, 149] width 10 height 10
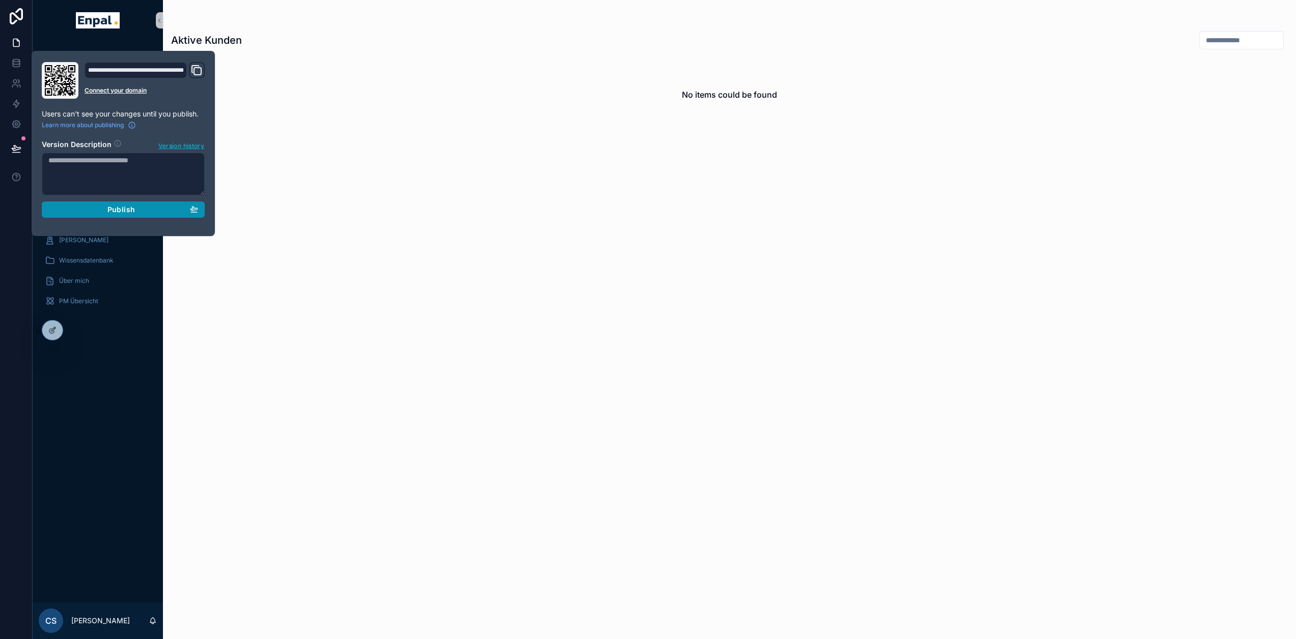
click at [110, 215] on button "Publish" at bounding box center [123, 210] width 163 height 16
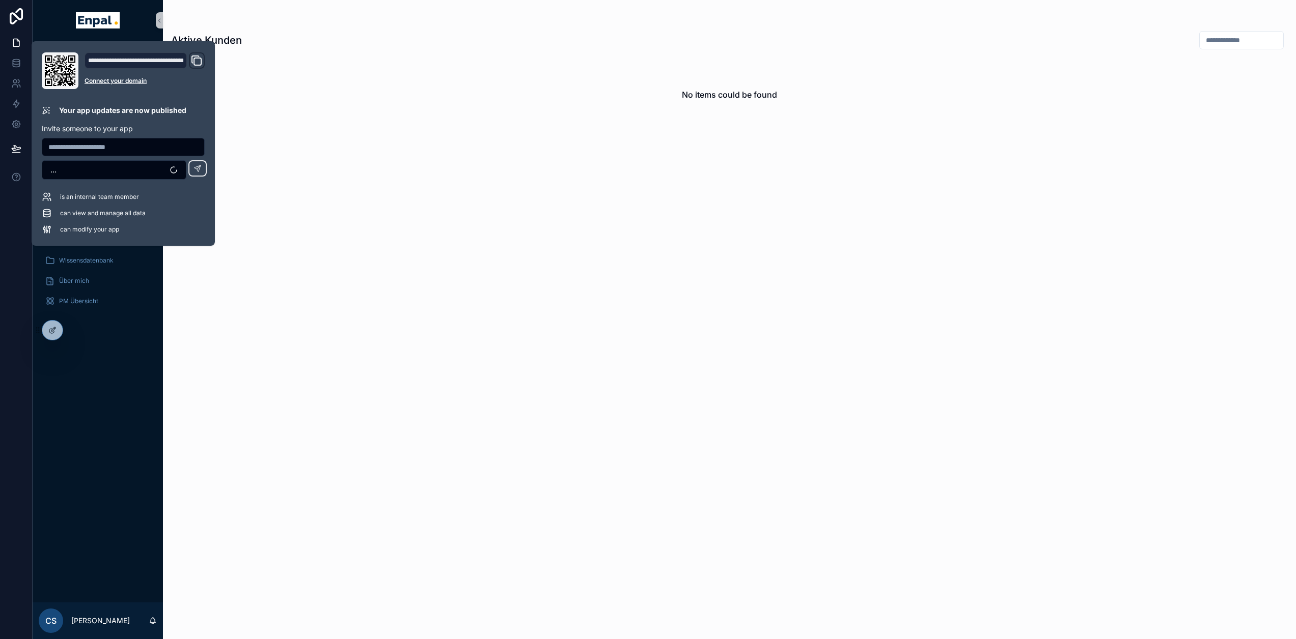
click at [427, 396] on div "No items could be found" at bounding box center [729, 341] width 1133 height 571
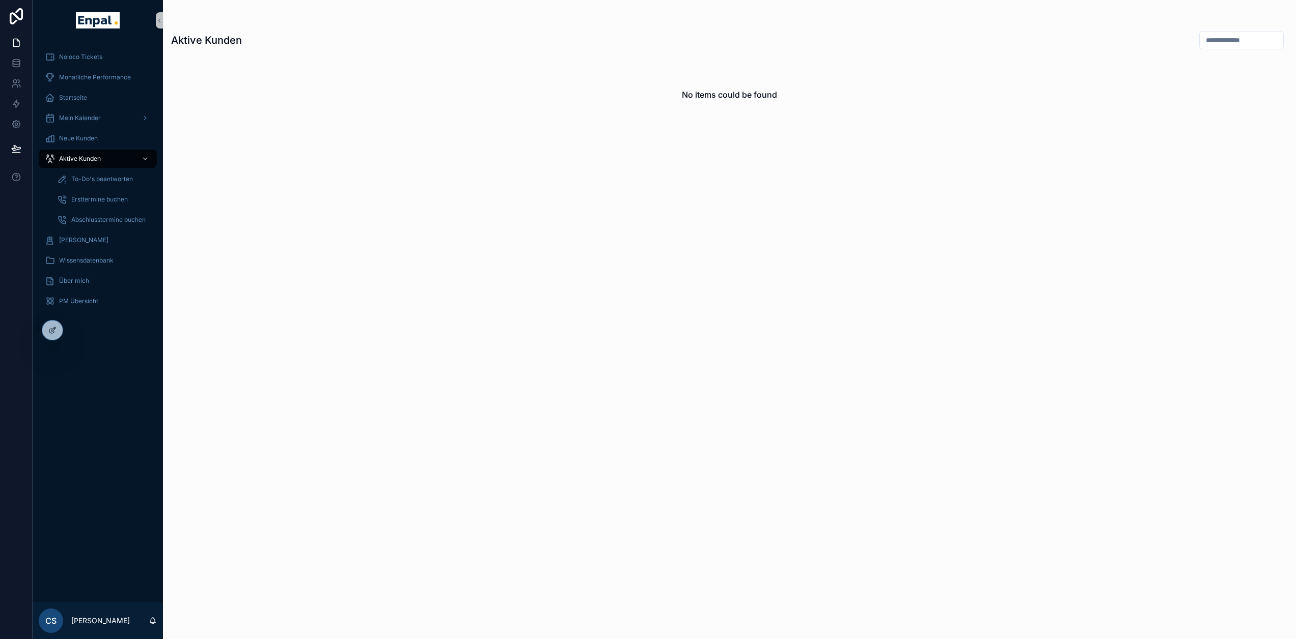
click at [73, 422] on div "Noloco Tickets Monatliche Performance Startseite Mein Kalender Neue Kunden Akti…" at bounding box center [98, 322] width 130 height 562
click at [487, 325] on div "No items could be found" at bounding box center [729, 341] width 1133 height 571
